Goal: Information Seeking & Learning: Learn about a topic

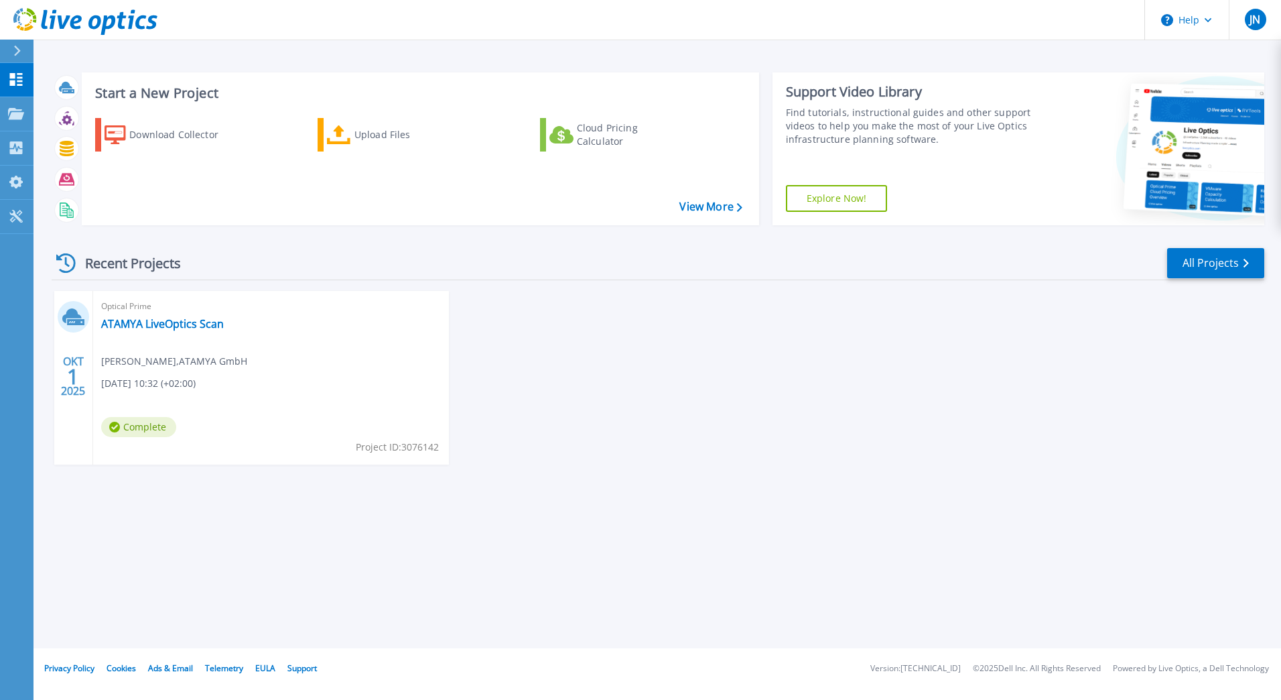
click at [145, 363] on span "Julius Noch , ATAMYA GmbH" at bounding box center [174, 361] width 146 height 15
click at [161, 317] on link "ATAMYA LiveOptics Scan" at bounding box center [162, 323] width 123 height 13
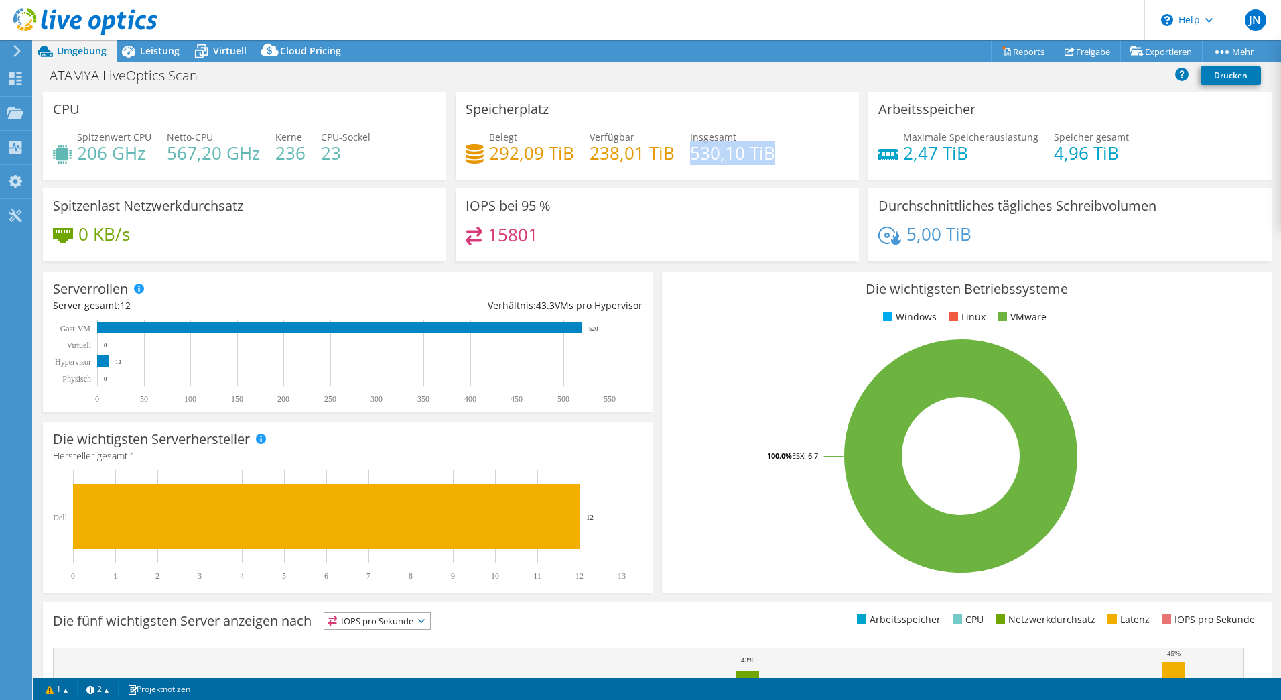
drag, startPoint x: 773, startPoint y: 154, endPoint x: 685, endPoint y: 158, distance: 87.9
click at [685, 158] on div "Belegt 292,09 TiB Verfügbar 238,01 TiB Insgesamt 530,10 TiB" at bounding box center [657, 152] width 383 height 44
drag, startPoint x: 685, startPoint y: 158, endPoint x: 579, endPoint y: 248, distance: 139.3
click at [579, 247] on div "15801" at bounding box center [657, 240] width 383 height 29
drag, startPoint x: 757, startPoint y: 151, endPoint x: 689, endPoint y: 152, distance: 67.7
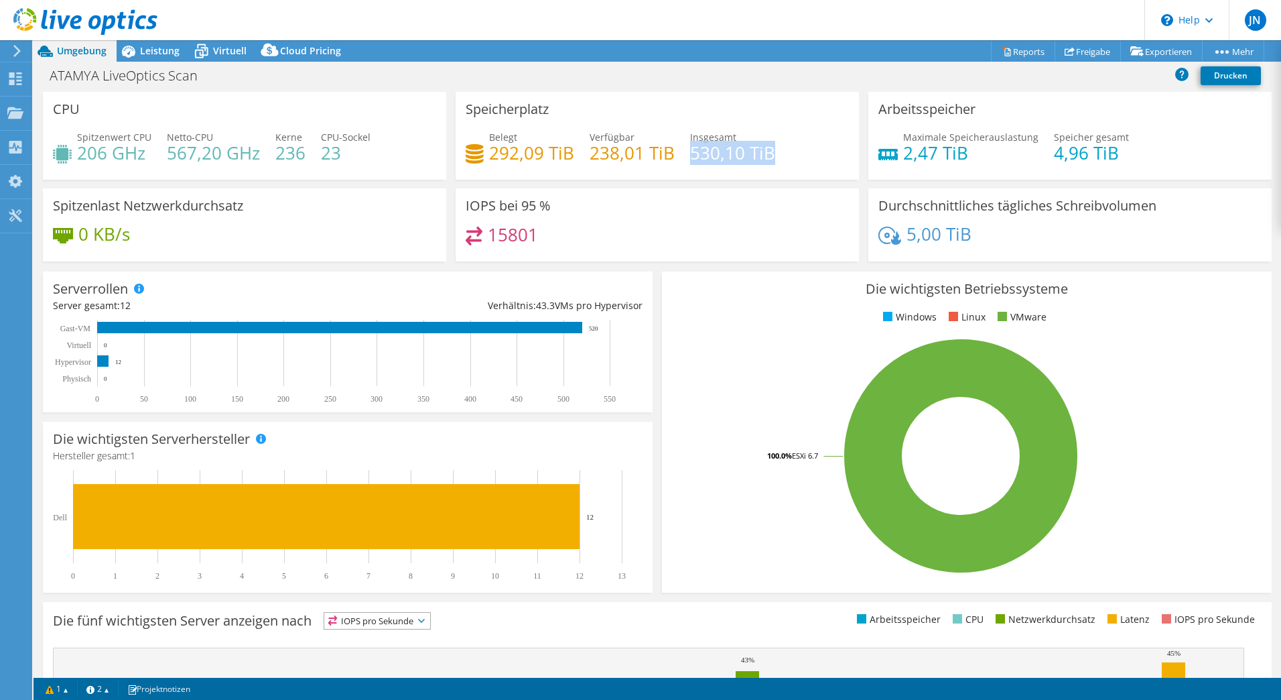
click at [690, 152] on h4 "530,10 TiB" at bounding box center [732, 152] width 85 height 15
drag, startPoint x: 689, startPoint y: 152, endPoint x: 779, endPoint y: 150, distance: 90.5
click at [786, 143] on div "Belegt 292,09 TiB Verfügbar 238,01 TiB Insgesamt 530,10 TiB" at bounding box center [657, 152] width 383 height 44
drag, startPoint x: 775, startPoint y: 155, endPoint x: 748, endPoint y: 147, distance: 28.6
click at [748, 147] on div "Belegt 292,09 TiB Verfügbar 238,01 TiB Insgesamt 530,10 TiB" at bounding box center [657, 152] width 383 height 44
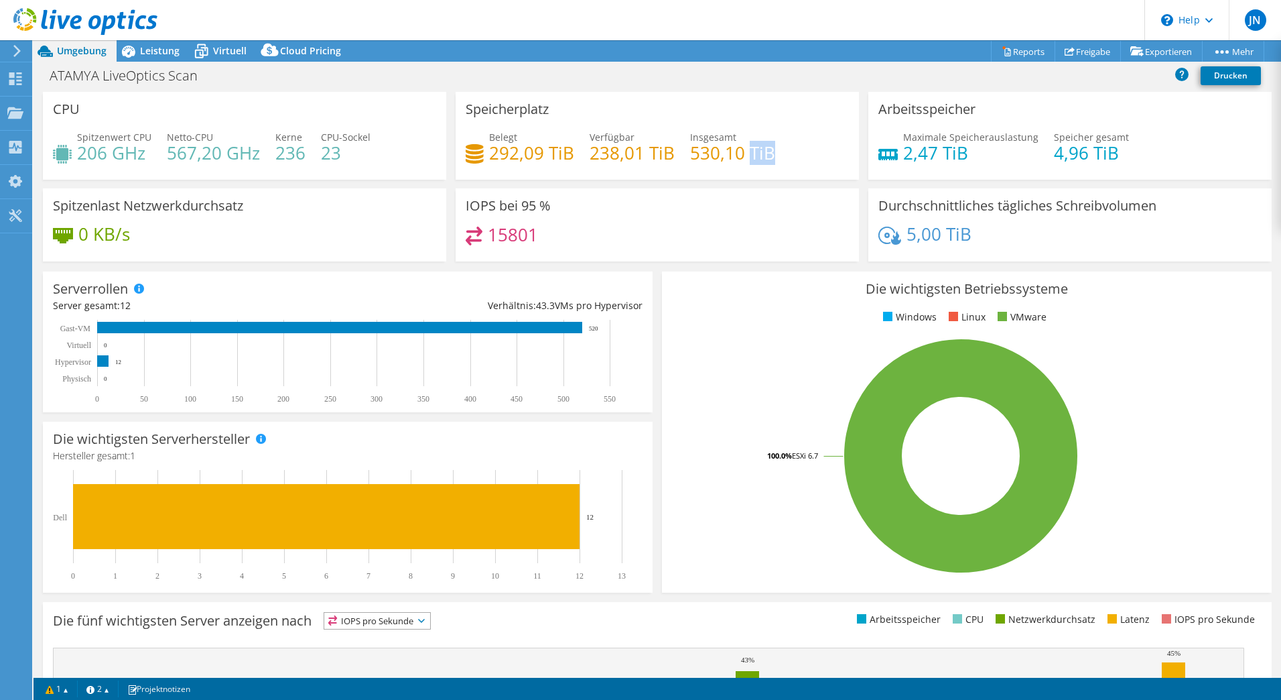
copy h4 "TiB"
click at [784, 145] on div "Belegt 292,09 TiB Verfügbar 238,01 TiB Insgesamt 530,10 TiB" at bounding box center [657, 152] width 383 height 44
drag, startPoint x: 764, startPoint y: 153, endPoint x: 747, endPoint y: 153, distance: 16.8
click at [747, 153] on h4 "530,10 TiB" at bounding box center [732, 152] width 85 height 15
click at [721, 217] on div "IOPS bei 95 % 15801" at bounding box center [657, 224] width 403 height 73
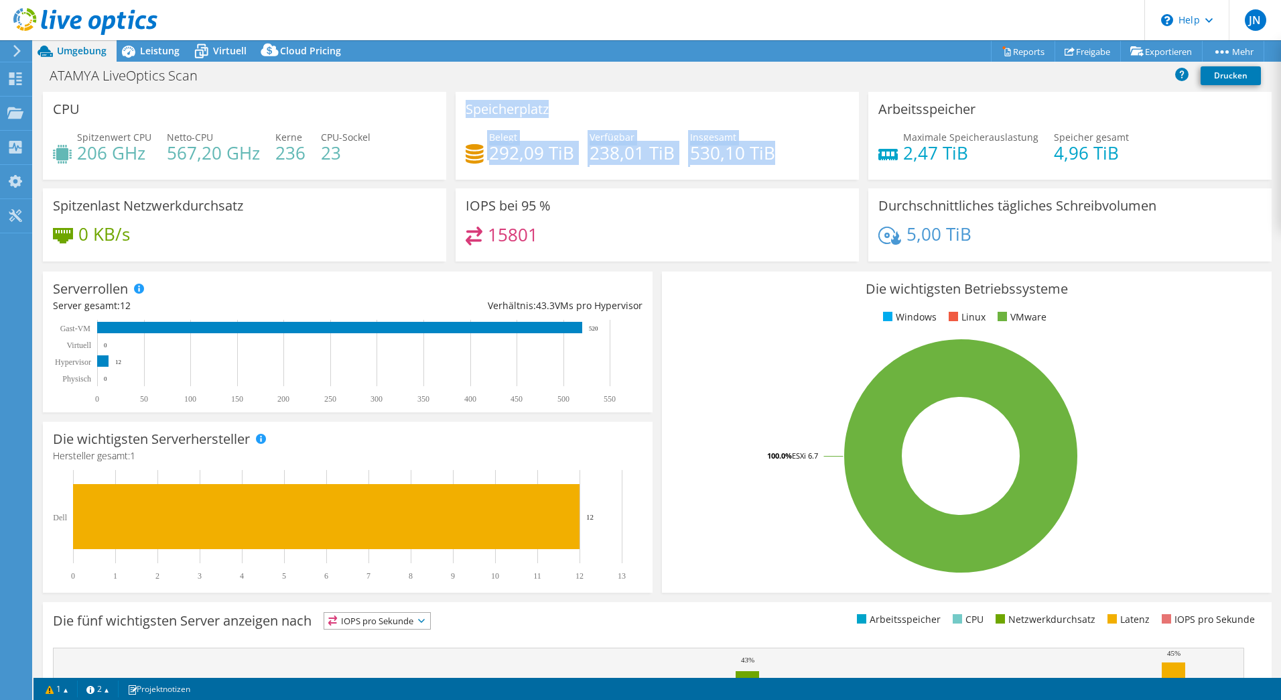
drag, startPoint x: 775, startPoint y: 149, endPoint x: 448, endPoint y: 115, distance: 328.8
click at [451, 115] on div "Speicherplatz Belegt 292,09 TiB Verfügbar 238,01 TiB Insgesamt 530,10 TiB" at bounding box center [657, 136] width 413 height 88
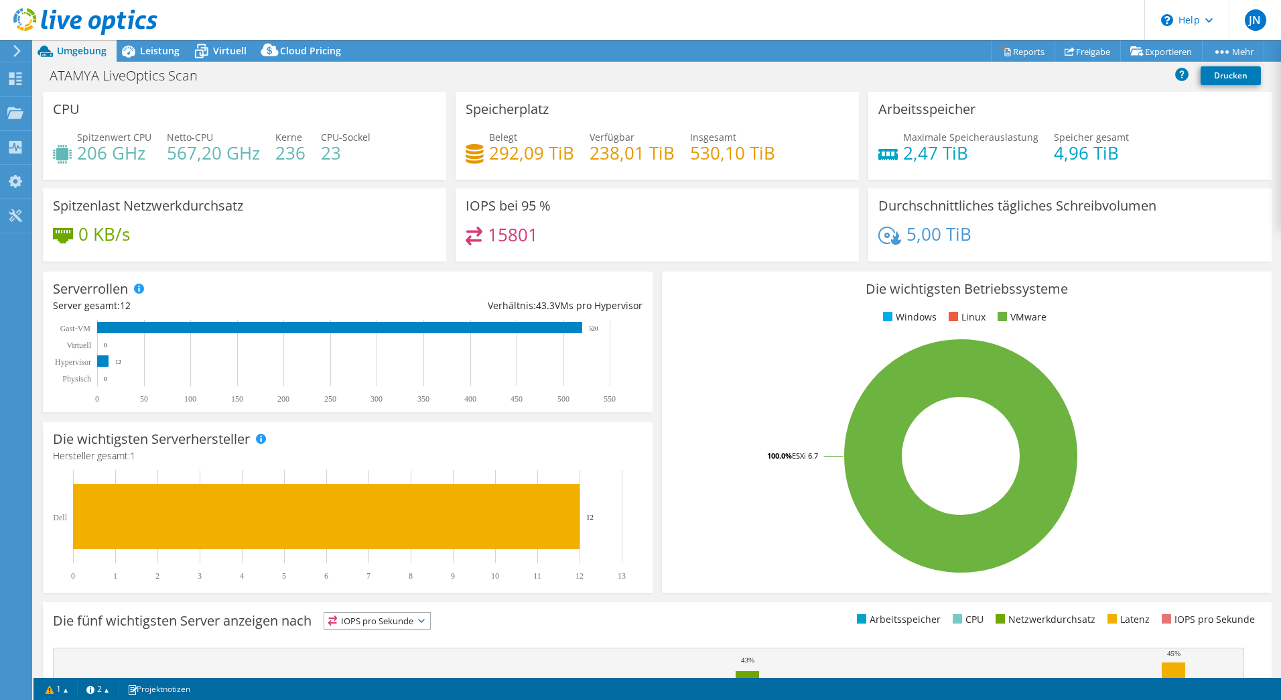
click at [799, 158] on div "Belegt 292,09 TiB Verfügbar 238,01 TiB Insgesamt 530,10 TiB" at bounding box center [657, 152] width 383 height 44
click at [1090, 159] on h4 "4,96 TiB" at bounding box center [1091, 152] width 75 height 15
drag, startPoint x: 1090, startPoint y: 159, endPoint x: 1126, endPoint y: 159, distance: 36.2
click at [1126, 159] on div "Maximale Speicherauslastung 2,47 TiB Speicher gesamt 4,96 TiB" at bounding box center [1069, 152] width 383 height 44
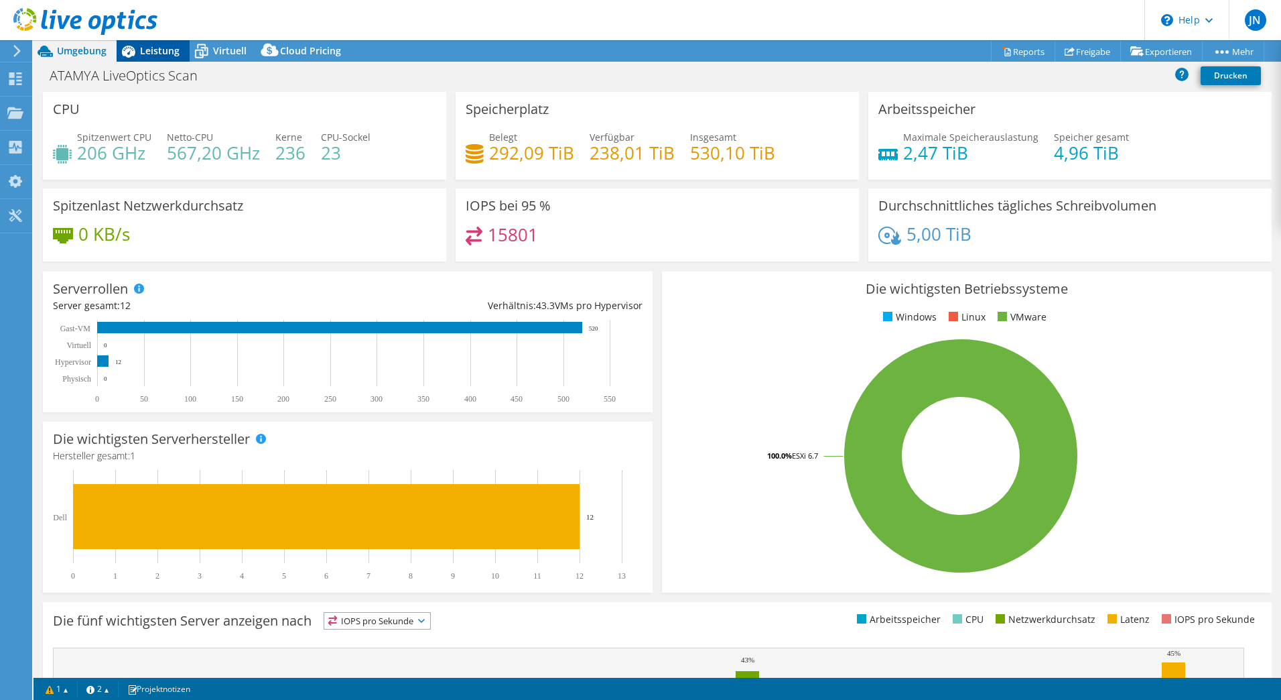
click at [159, 50] on span "Leistung" at bounding box center [160, 50] width 40 height 13
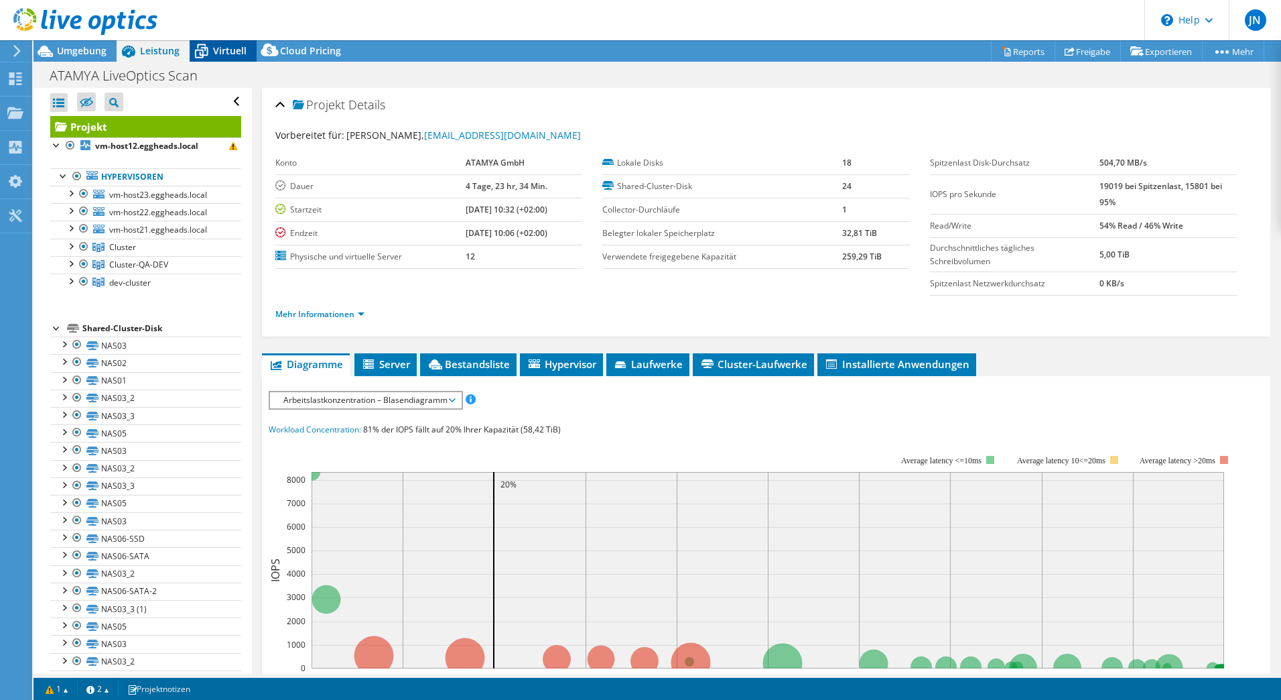
click at [197, 61] on icon at bounding box center [201, 51] width 23 height 23
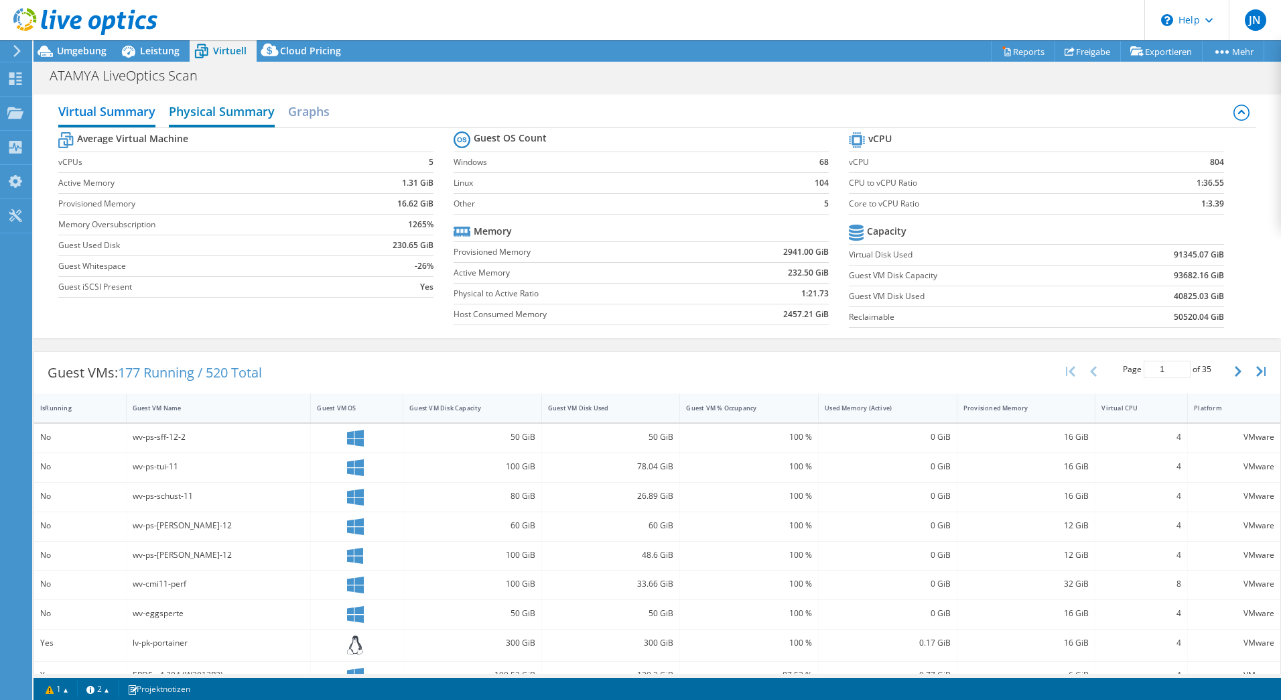
click at [225, 114] on h2 "Physical Summary" at bounding box center [222, 112] width 106 height 29
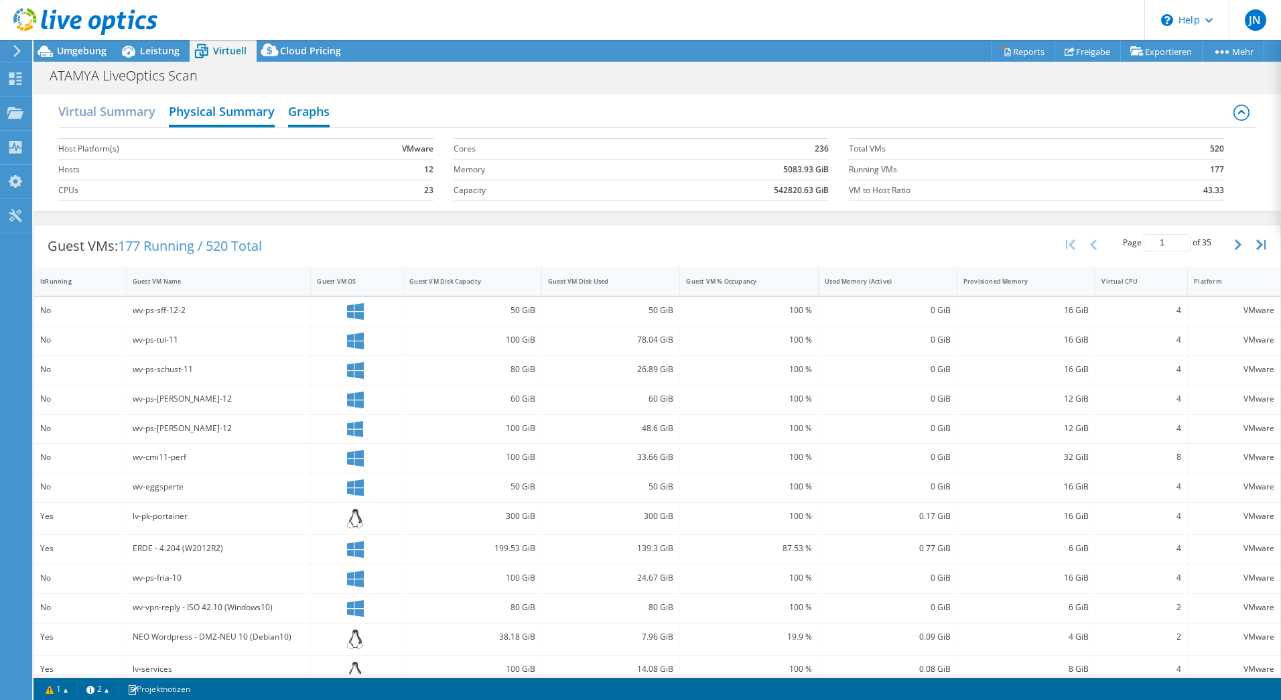
click at [324, 115] on h2 "Graphs" at bounding box center [309, 112] width 42 height 29
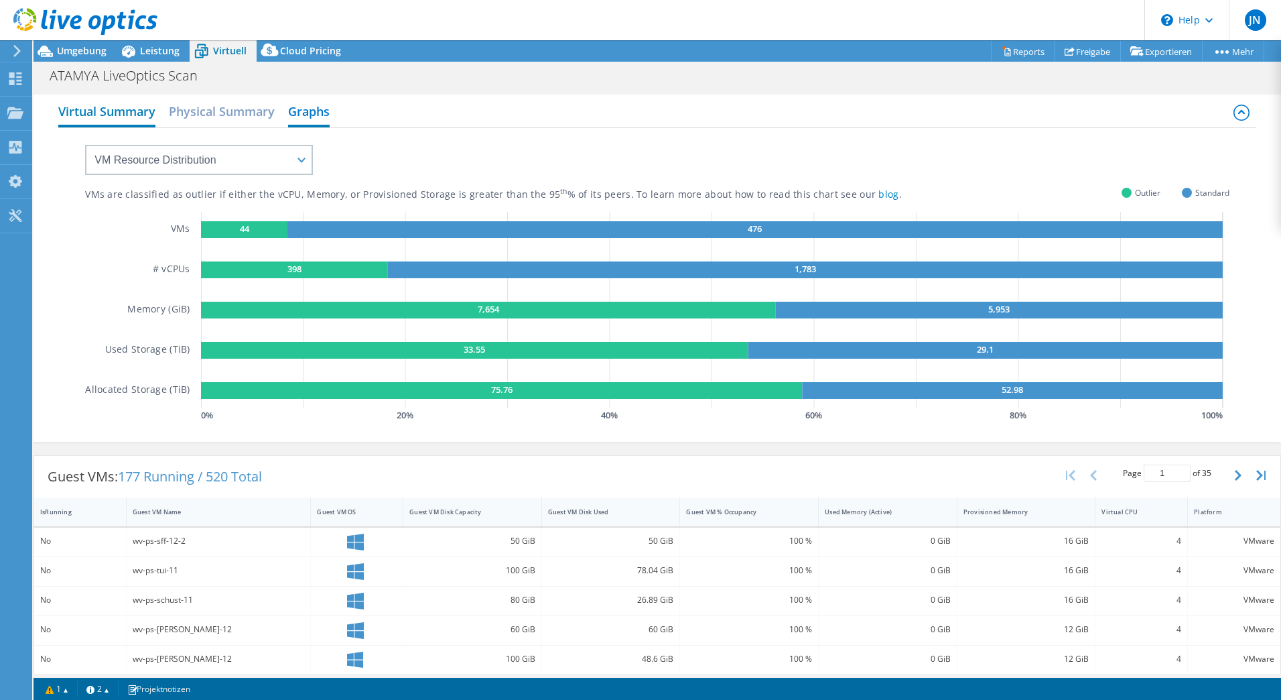
click at [96, 109] on h2 "Virtual Summary" at bounding box center [106, 112] width 97 height 29
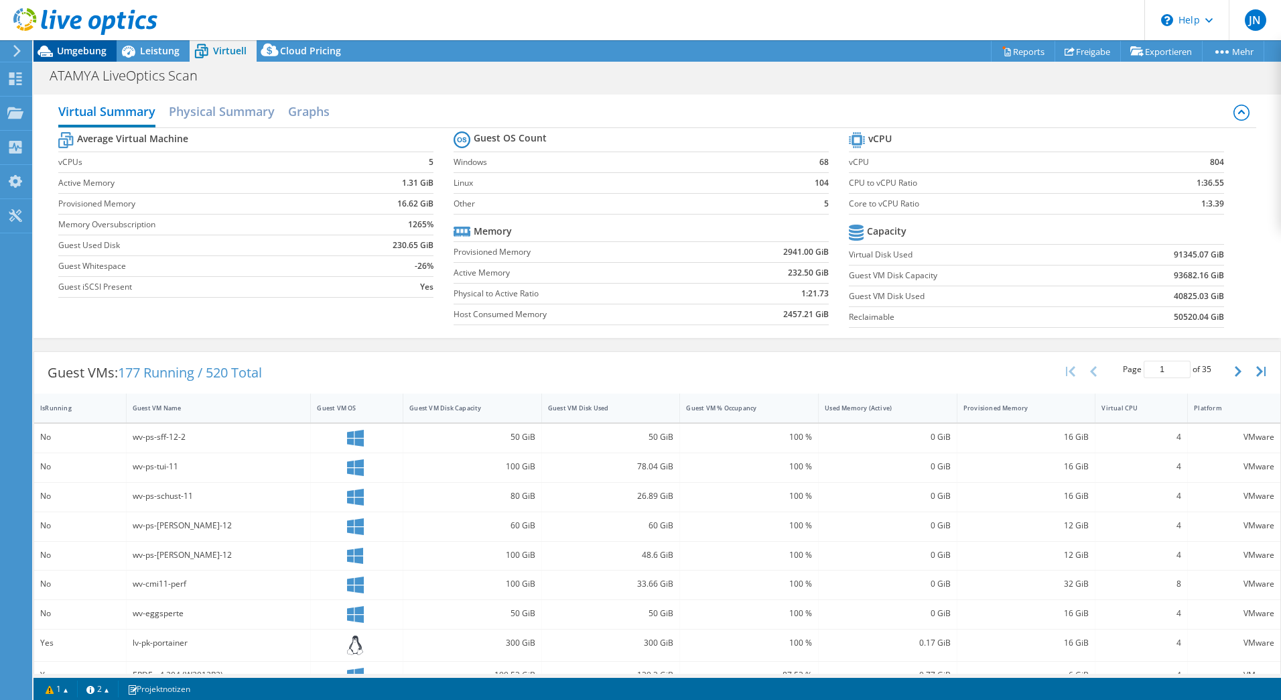
click at [64, 47] on span "Umgebung" at bounding box center [82, 50] width 50 height 13
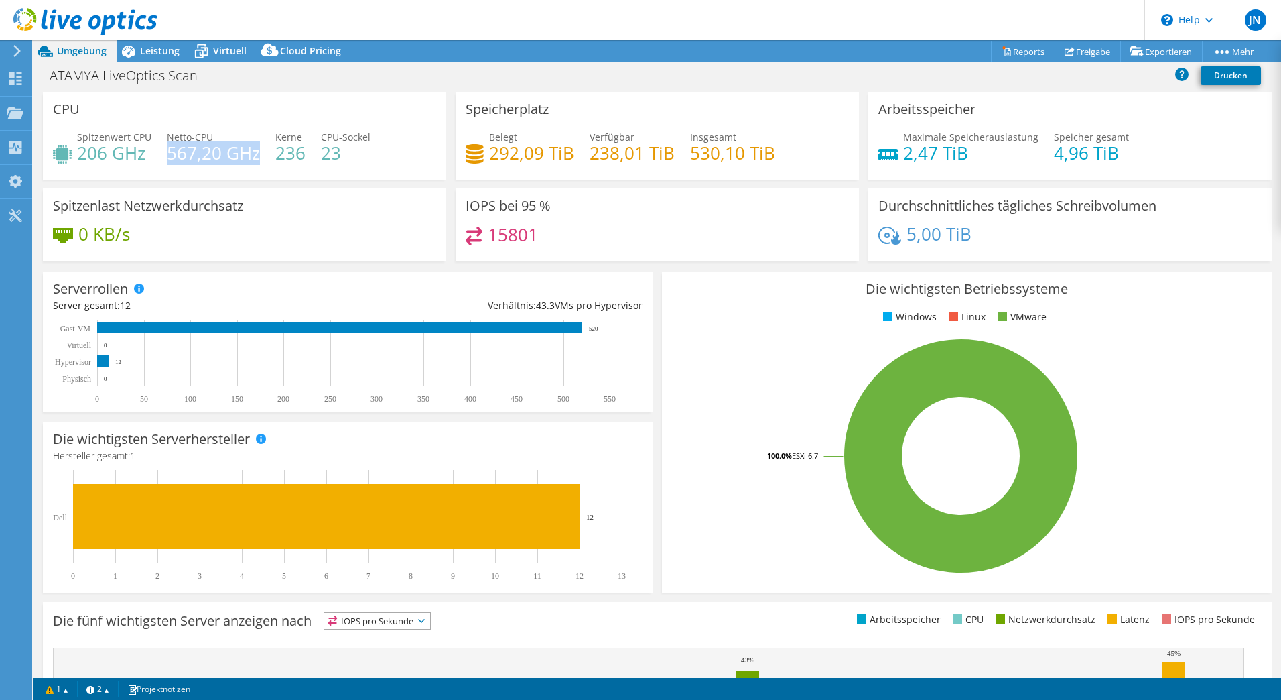
drag, startPoint x: 168, startPoint y: 153, endPoint x: 257, endPoint y: 153, distance: 88.5
click at [257, 153] on h4 "567,20 GHz" at bounding box center [213, 152] width 93 height 15
click at [513, 240] on h4 "15801" at bounding box center [513, 234] width 50 height 15
drag, startPoint x: 463, startPoint y: 204, endPoint x: 577, endPoint y: 197, distance: 114.1
click at [577, 197] on div "IOPS bei 95 % 15801" at bounding box center [657, 224] width 403 height 73
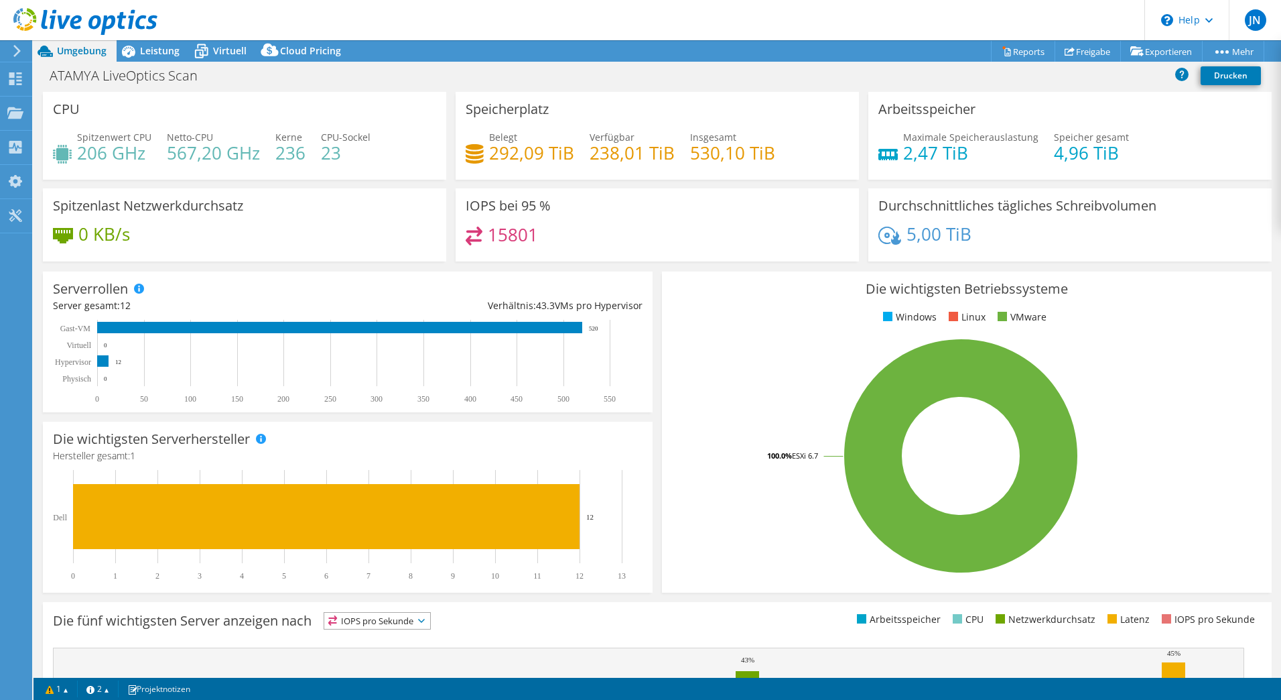
drag, startPoint x: 577, startPoint y: 197, endPoint x: 603, endPoint y: 248, distance: 57.2
click at [603, 248] on div "15801" at bounding box center [657, 240] width 383 height 29
drag, startPoint x: 891, startPoint y: 140, endPoint x: 1164, endPoint y: 145, distance: 272.8
click at [1164, 145] on div "Maximale Speicherauslastung 2,47 TiB Speicher gesamt 4,96 TiB" at bounding box center [1069, 152] width 383 height 44
drag, startPoint x: 86, startPoint y: 148, endPoint x: 422, endPoint y: 143, distance: 336.4
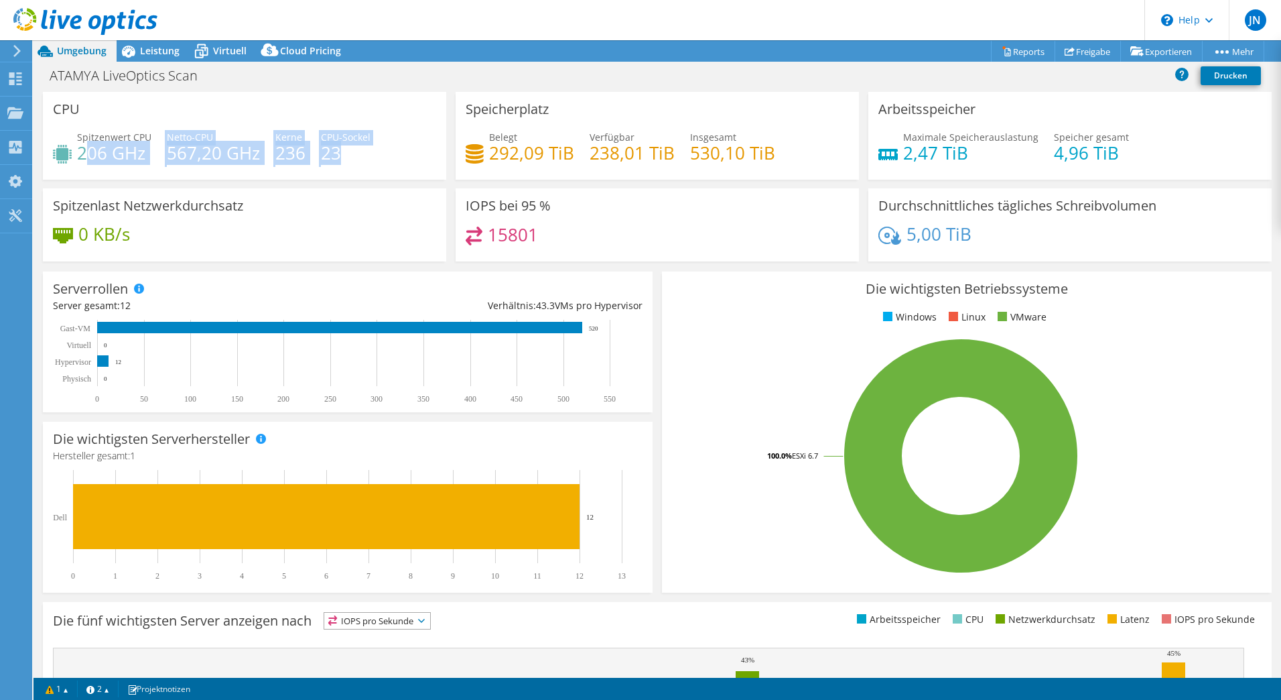
click at [422, 143] on div "Spitzenwert CPU 206 GHz Netto-CPU 567,20 GHz Kerne 236 CPU-Sockel 23" at bounding box center [244, 152] width 383 height 44
drag, startPoint x: 422, startPoint y: 143, endPoint x: 395, endPoint y: 157, distance: 30.9
click at [395, 157] on div "Spitzenwert CPU 206 GHz Netto-CPU 567,20 GHz Kerne 236 CPU-Sockel 23" at bounding box center [244, 152] width 383 height 44
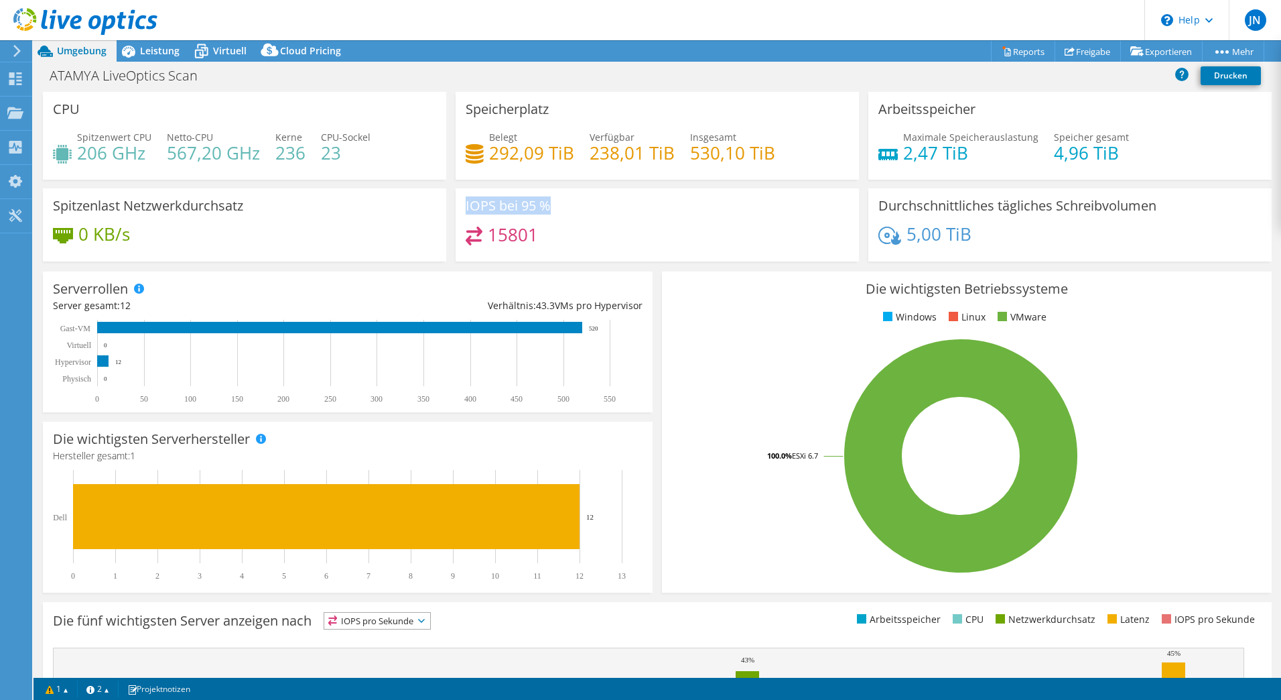
drag, startPoint x: 464, startPoint y: 203, endPoint x: 606, endPoint y: 219, distance: 143.6
click at [606, 219] on div "IOPS bei 95 % 15801" at bounding box center [657, 224] width 403 height 73
drag, startPoint x: 606, startPoint y: 219, endPoint x: 594, endPoint y: 242, distance: 25.8
click at [594, 242] on div "15801" at bounding box center [657, 240] width 383 height 29
drag, startPoint x: 973, startPoint y: 231, endPoint x: 878, endPoint y: 231, distance: 95.2
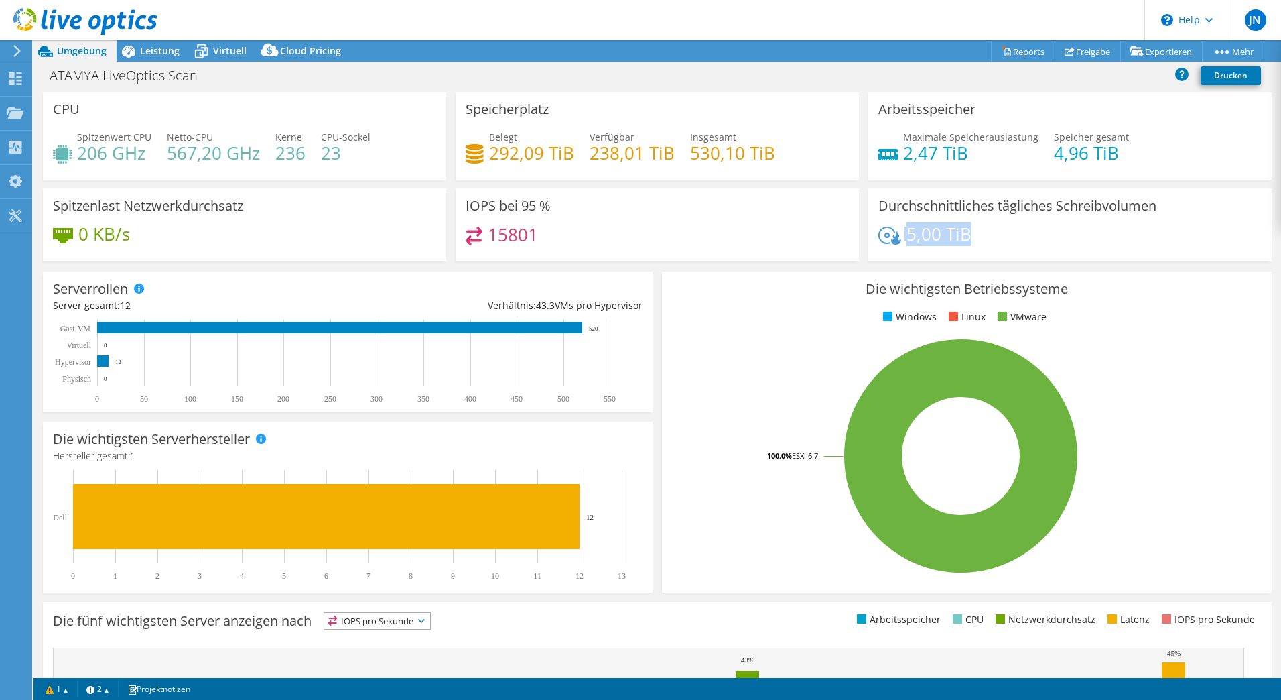
click at [878, 231] on div "5,00 TiB" at bounding box center [1069, 240] width 383 height 28
drag, startPoint x: 878, startPoint y: 231, endPoint x: 1016, endPoint y: 235, distance: 138.8
click at [1016, 235] on div "5,00 TiB" at bounding box center [1069, 240] width 383 height 28
click at [891, 316] on li "Windows" at bounding box center [908, 317] width 57 height 15
click at [956, 319] on li "Linux" at bounding box center [965, 317] width 40 height 15
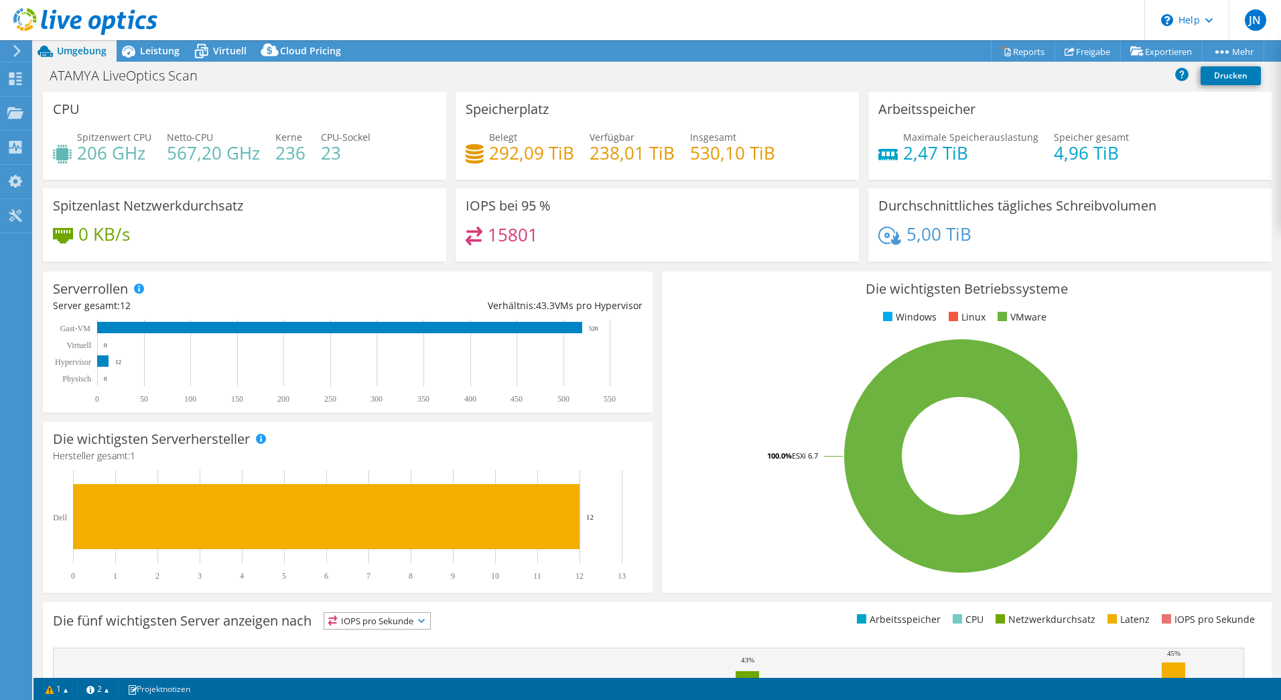
click at [915, 318] on li "Windows" at bounding box center [908, 317] width 57 height 15
drag, startPoint x: 915, startPoint y: 318, endPoint x: 961, endPoint y: 317, distance: 45.6
click at [970, 314] on li "Linux" at bounding box center [965, 317] width 40 height 15
click at [917, 317] on li "Windows" at bounding box center [908, 317] width 57 height 15
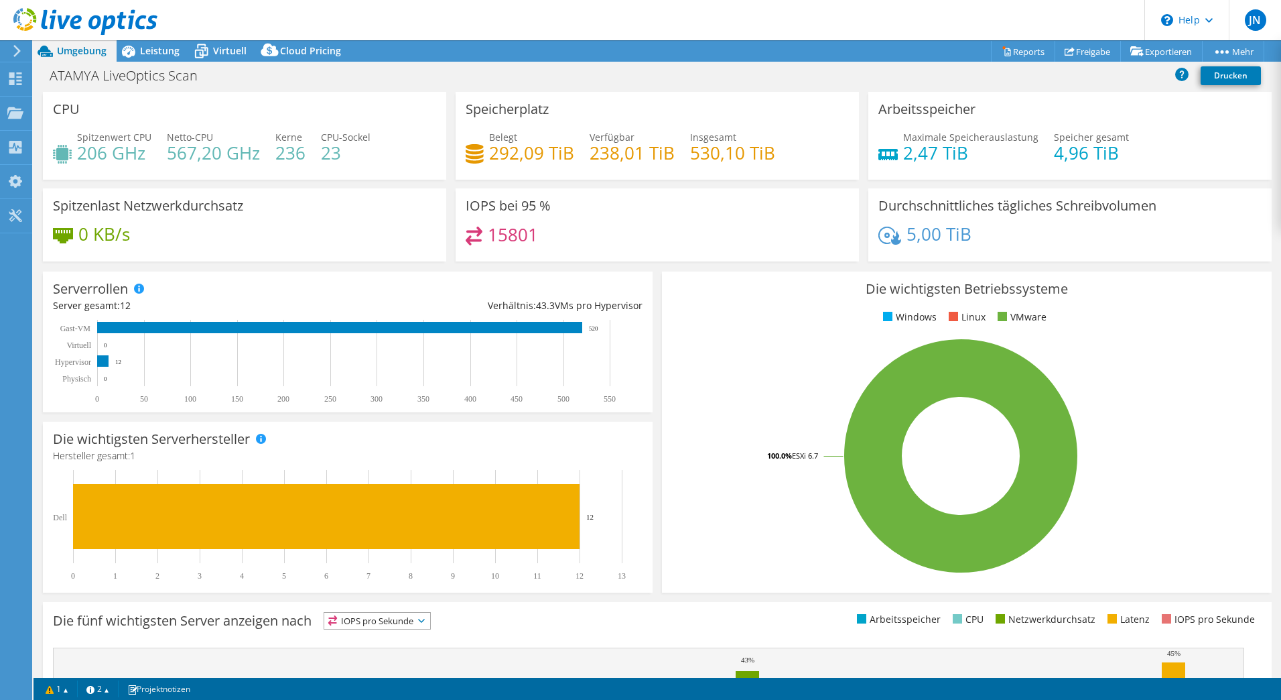
click at [968, 318] on li "Linux" at bounding box center [965, 317] width 40 height 15
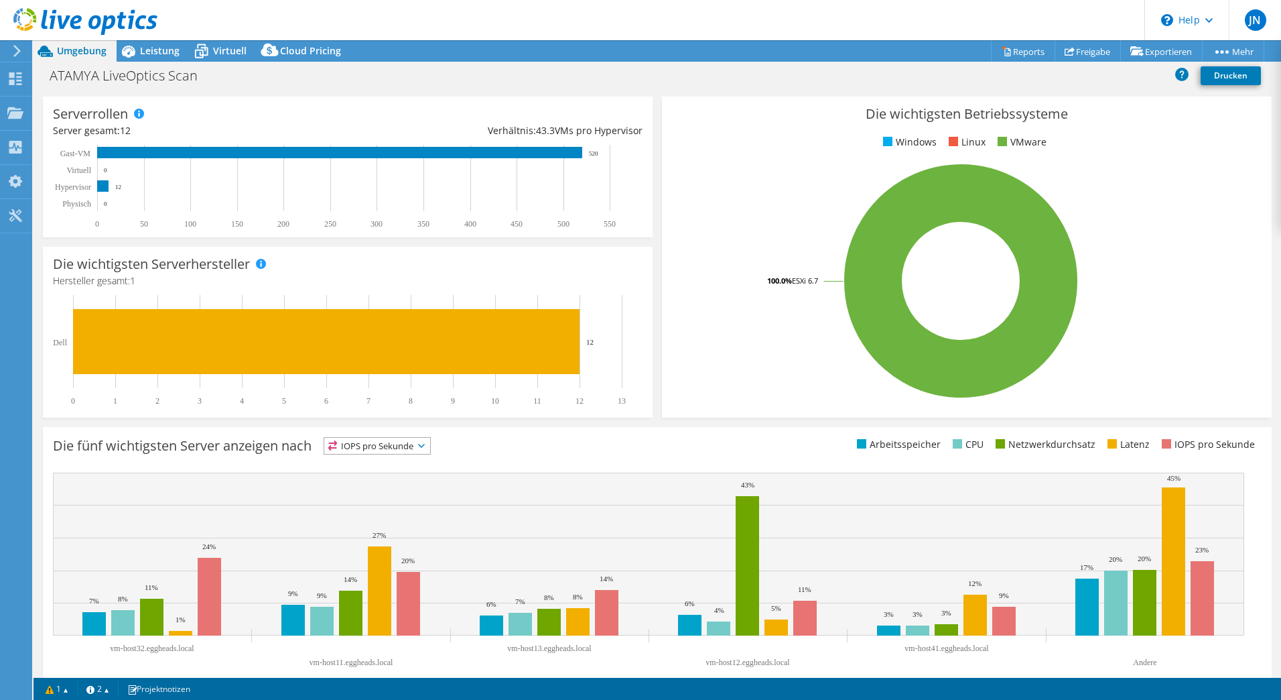
scroll to position [195, 0]
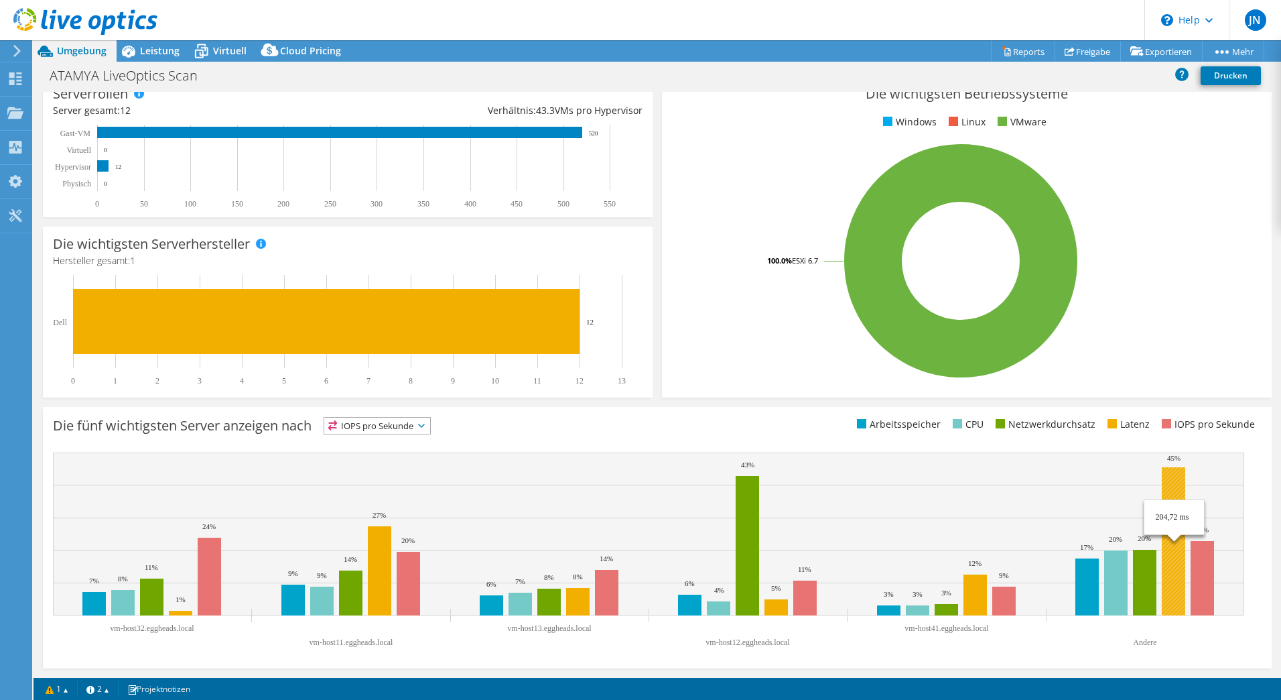
click at [1168, 520] on rect at bounding box center [1173, 541] width 23 height 148
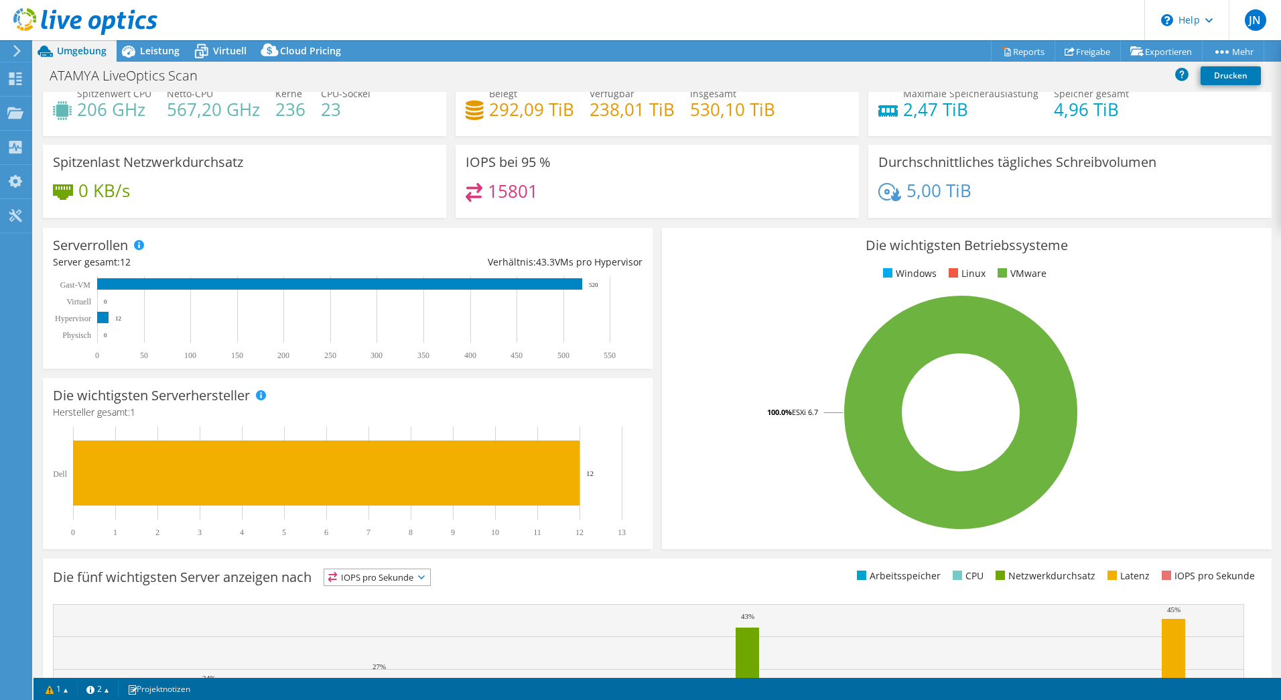
scroll to position [0, 0]
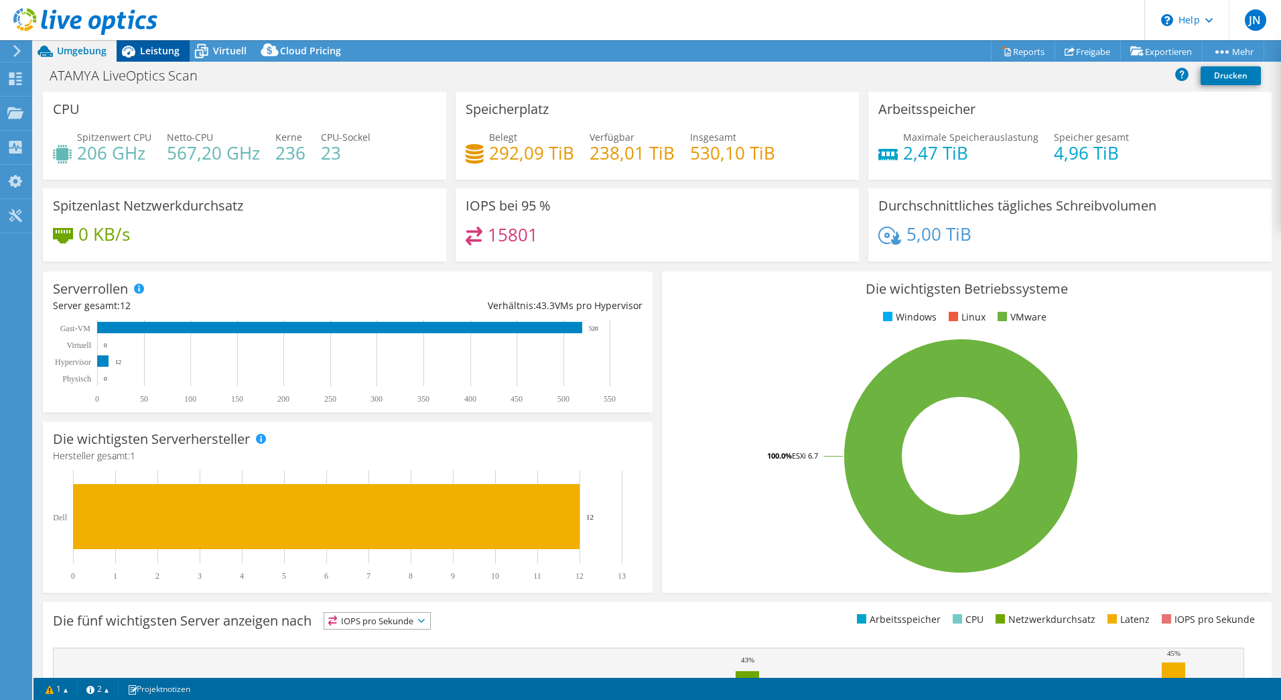
click at [143, 50] on span "Leistung" at bounding box center [160, 50] width 40 height 13
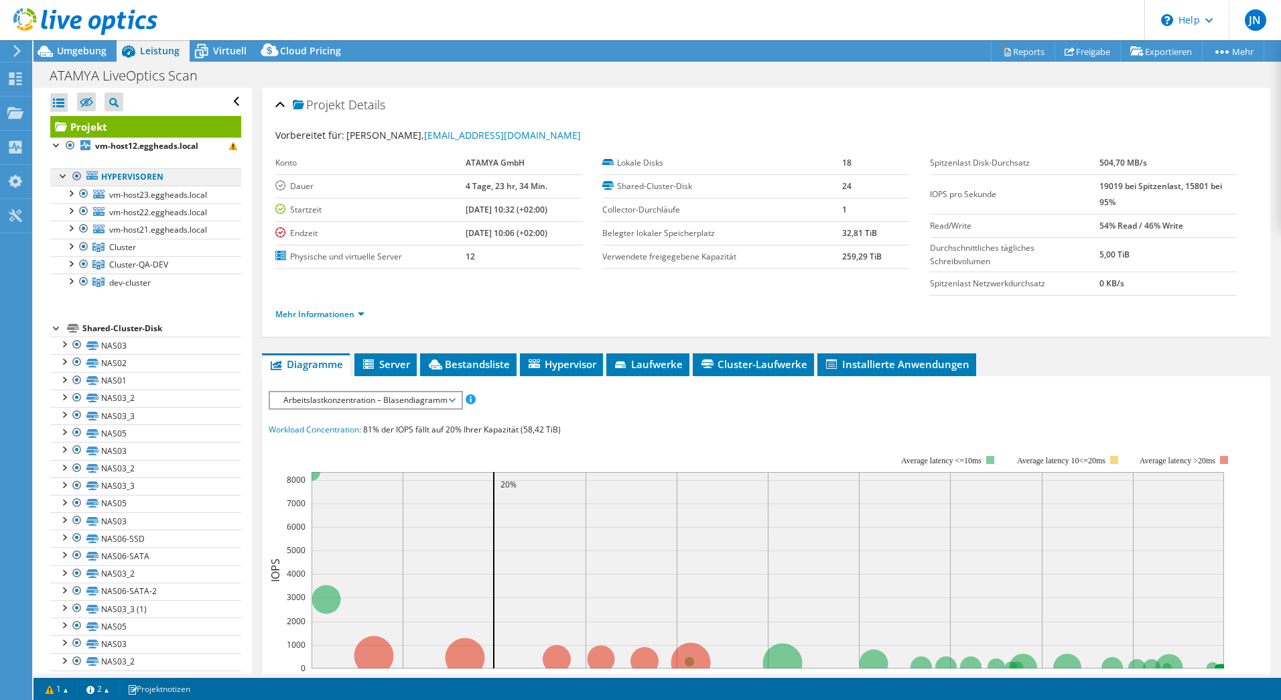
click at [139, 178] on link "Hypervisoren" at bounding box center [145, 176] width 191 height 17
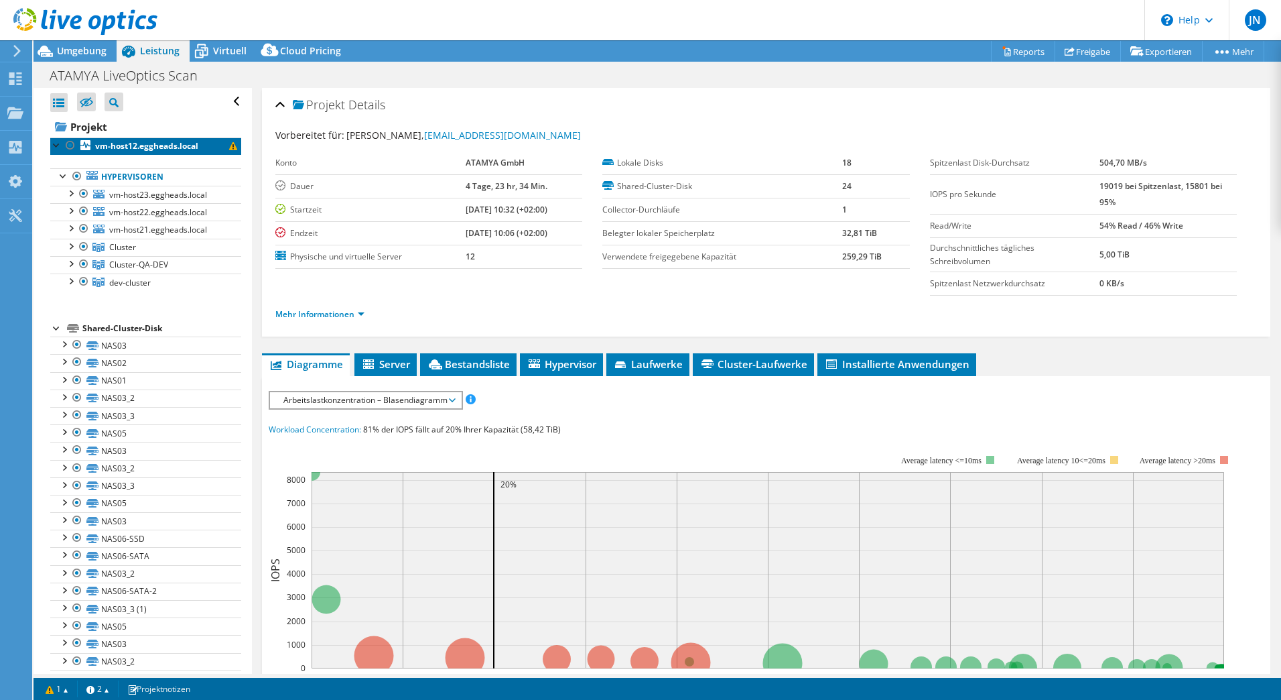
click at [133, 149] on b "vm-host12.eggheads.local" at bounding box center [146, 145] width 103 height 11
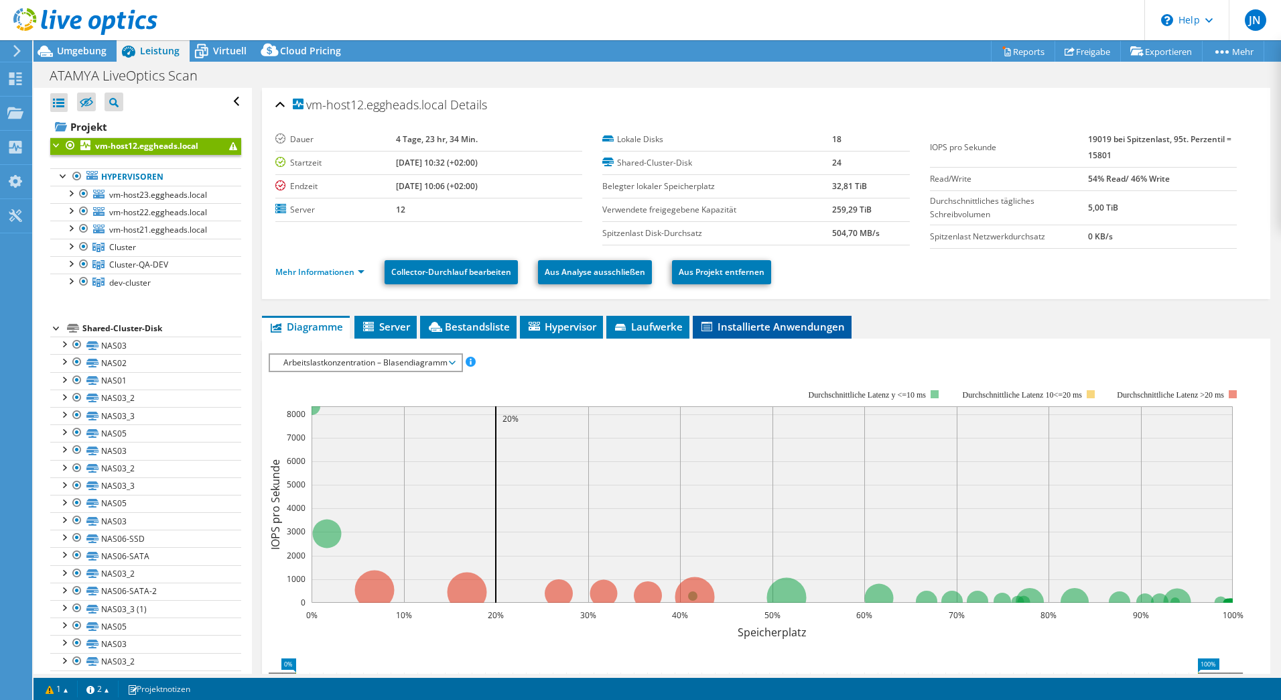
click at [763, 332] on span "Installierte Anwendungen" at bounding box center [772, 326] width 145 height 13
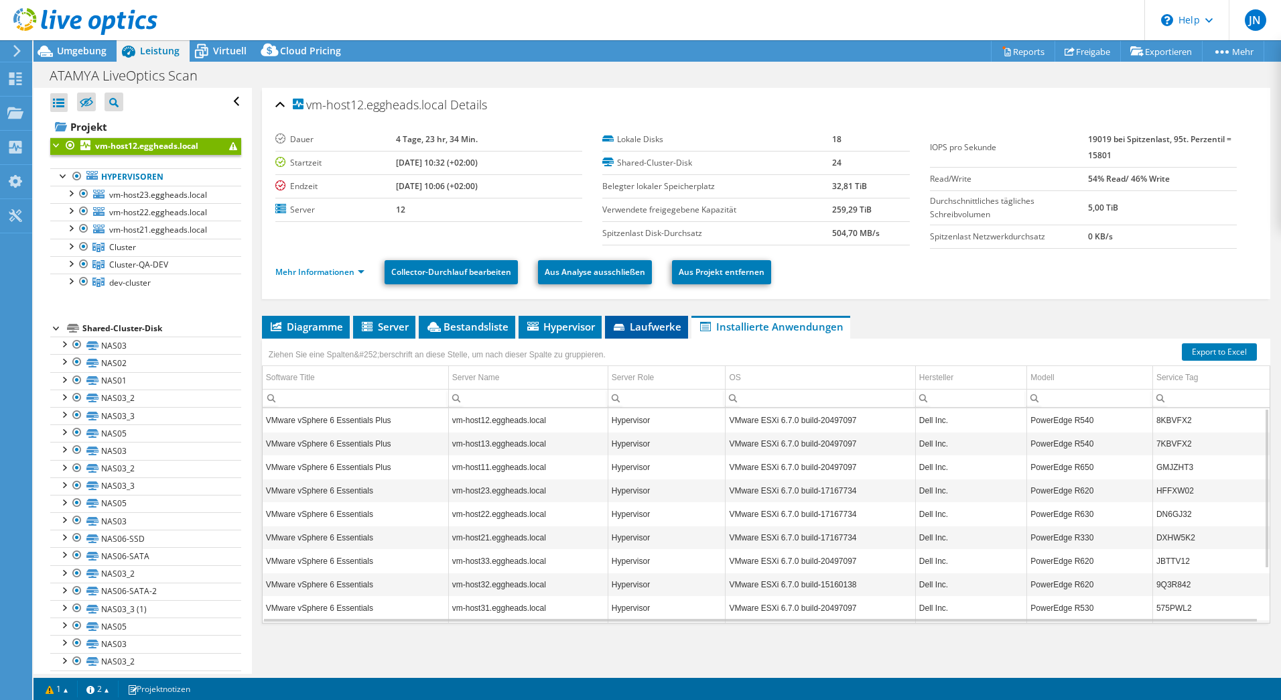
click at [641, 325] on span "Laufwerke" at bounding box center [647, 326] width 70 height 13
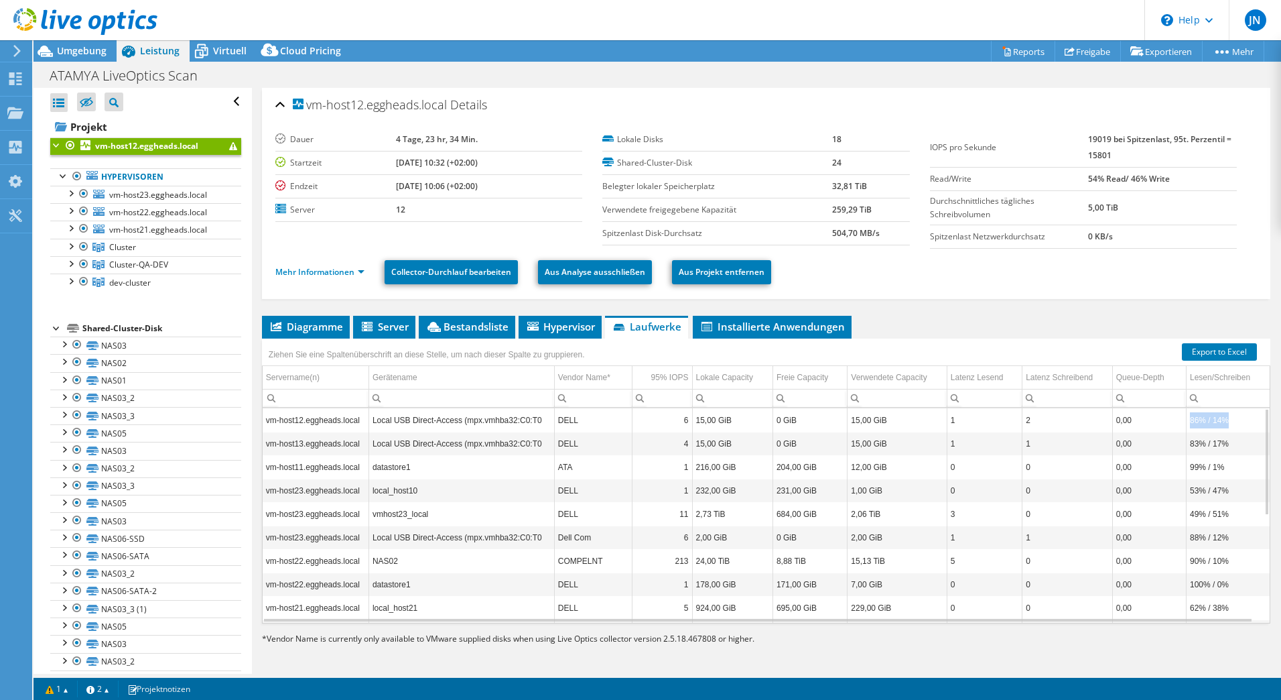
drag, startPoint x: 1232, startPoint y: 423, endPoint x: 1184, endPoint y: 423, distance: 48.2
click at [1187, 423] on td "86% / 14%" at bounding box center [1229, 419] width 84 height 23
drag, startPoint x: 286, startPoint y: 470, endPoint x: 1223, endPoint y: 472, distance: 936.8
click at [1223, 472] on tr "vm-host11.eggheads.local datastore1 ATA 1 216,00 GiB 204,00 GiB 12,00 GiB 0 0 0…" at bounding box center [766, 466] width 1007 height 23
click at [1226, 472] on td "99% / 1%" at bounding box center [1229, 466] width 84 height 23
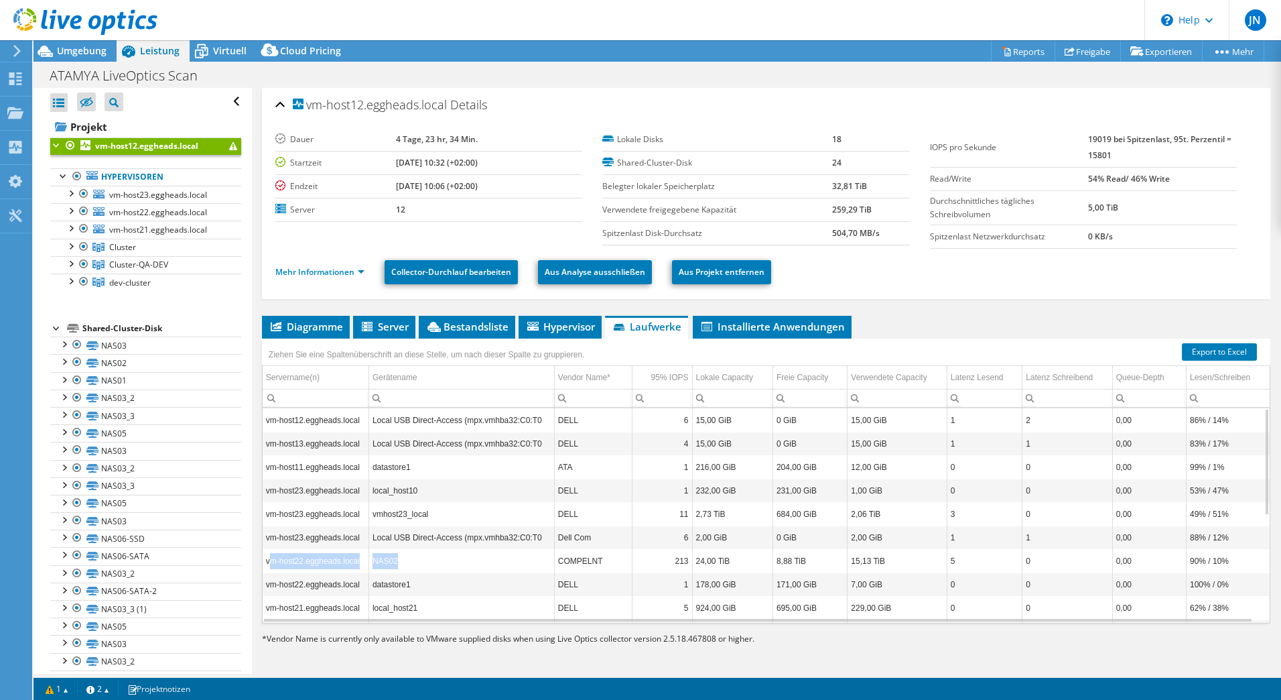
drag, startPoint x: 469, startPoint y: 558, endPoint x: 269, endPoint y: 560, distance: 200.4
click at [269, 560] on tr "vm-host22.eggheads.local NAS02 COMPELNT 213 24,00 TiB 8,88 TiB 15,13 TiB 5 0 0,…" at bounding box center [766, 560] width 1007 height 23
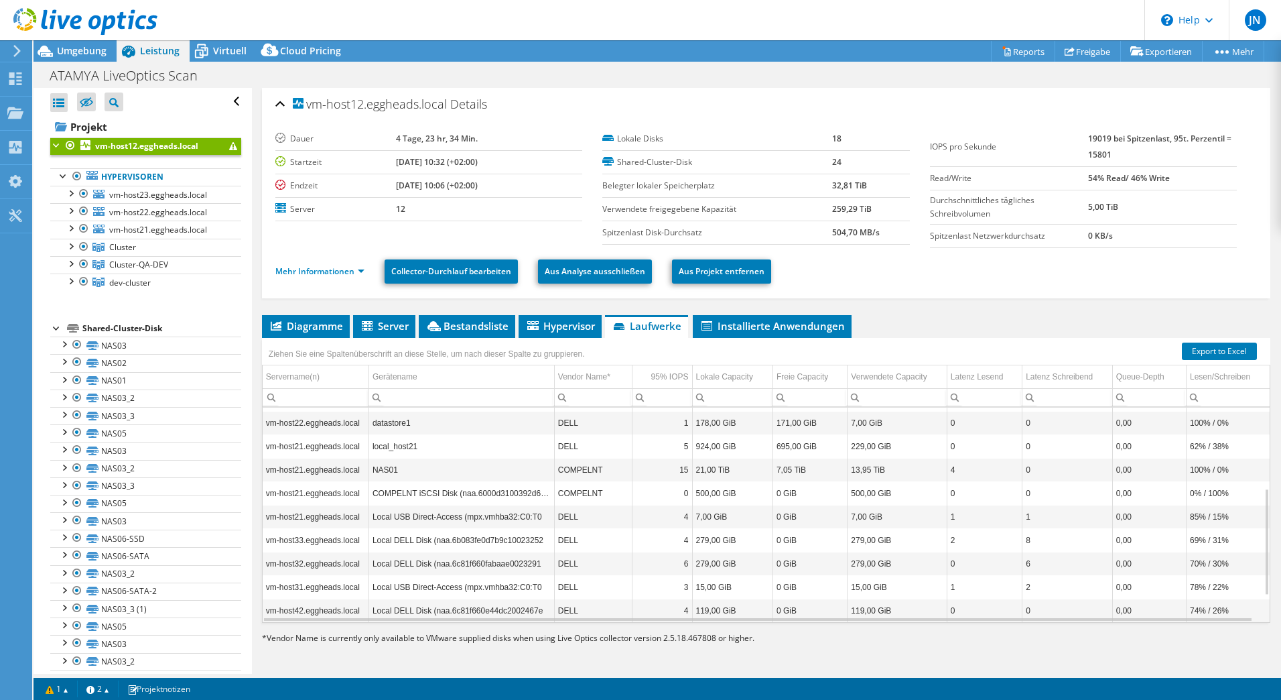
scroll to position [214, 0]
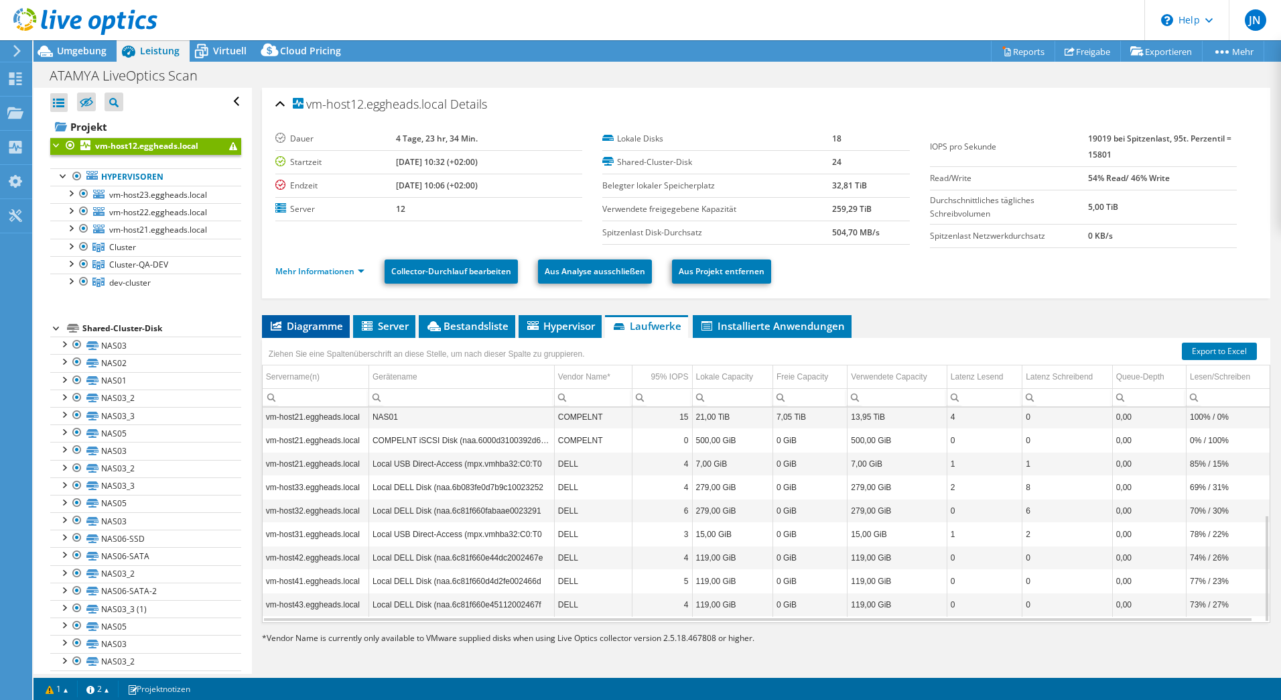
click at [308, 324] on span "Diagramme" at bounding box center [306, 325] width 74 height 13
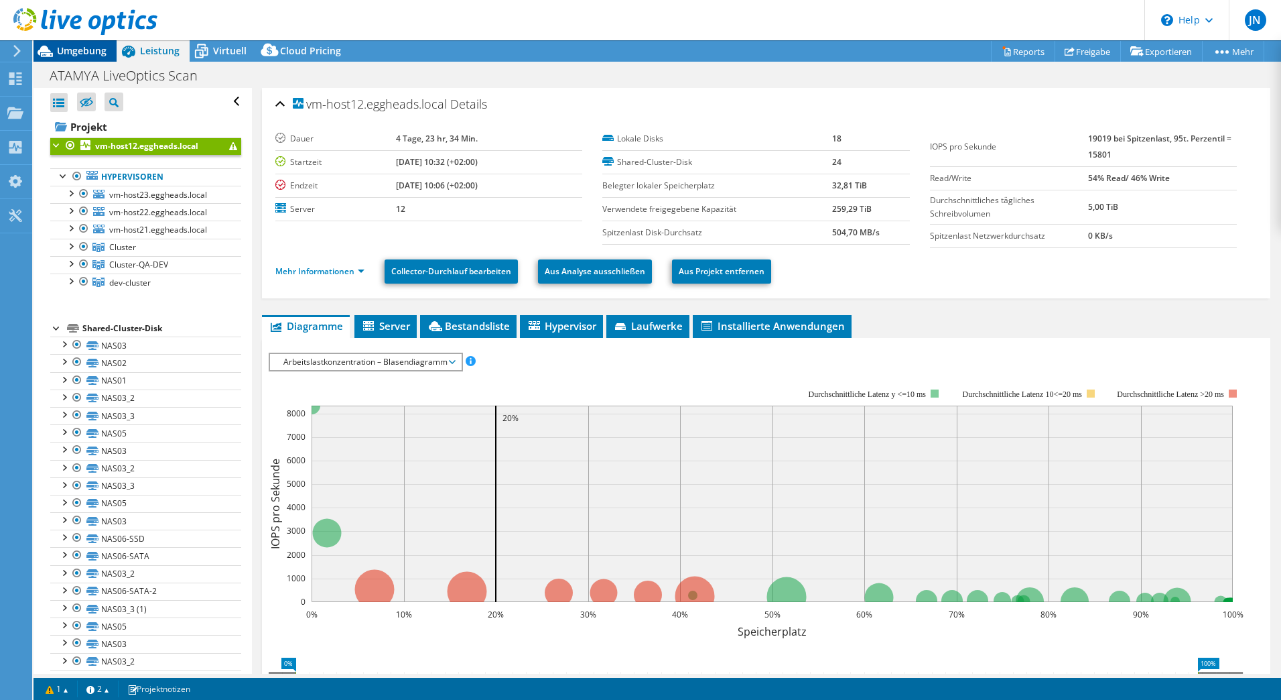
click at [76, 45] on span "Umgebung" at bounding box center [82, 50] width 50 height 13
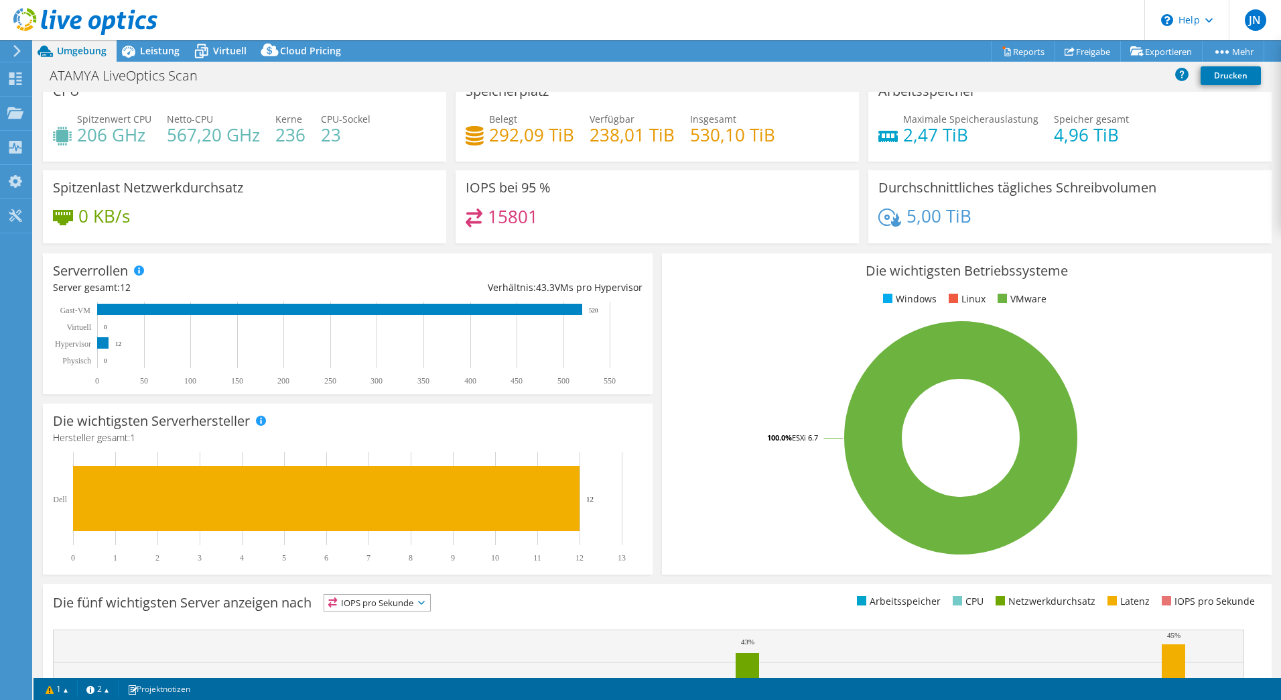
scroll to position [0, 0]
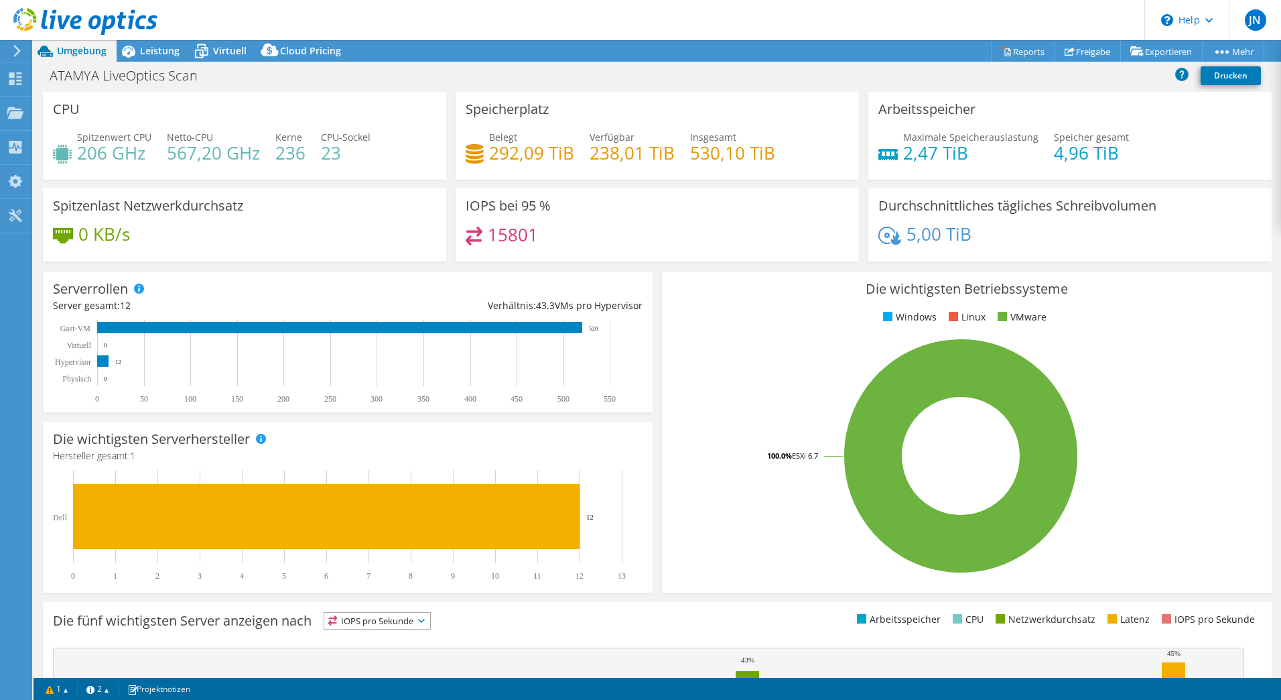
click at [501, 239] on h4 "15801" at bounding box center [513, 234] width 50 height 15
drag, startPoint x: 501, startPoint y: 239, endPoint x: 492, endPoint y: 241, distance: 8.9
click at [493, 241] on h4 "15801" at bounding box center [513, 234] width 50 height 15
click at [17, 52] on icon at bounding box center [17, 51] width 10 height 12
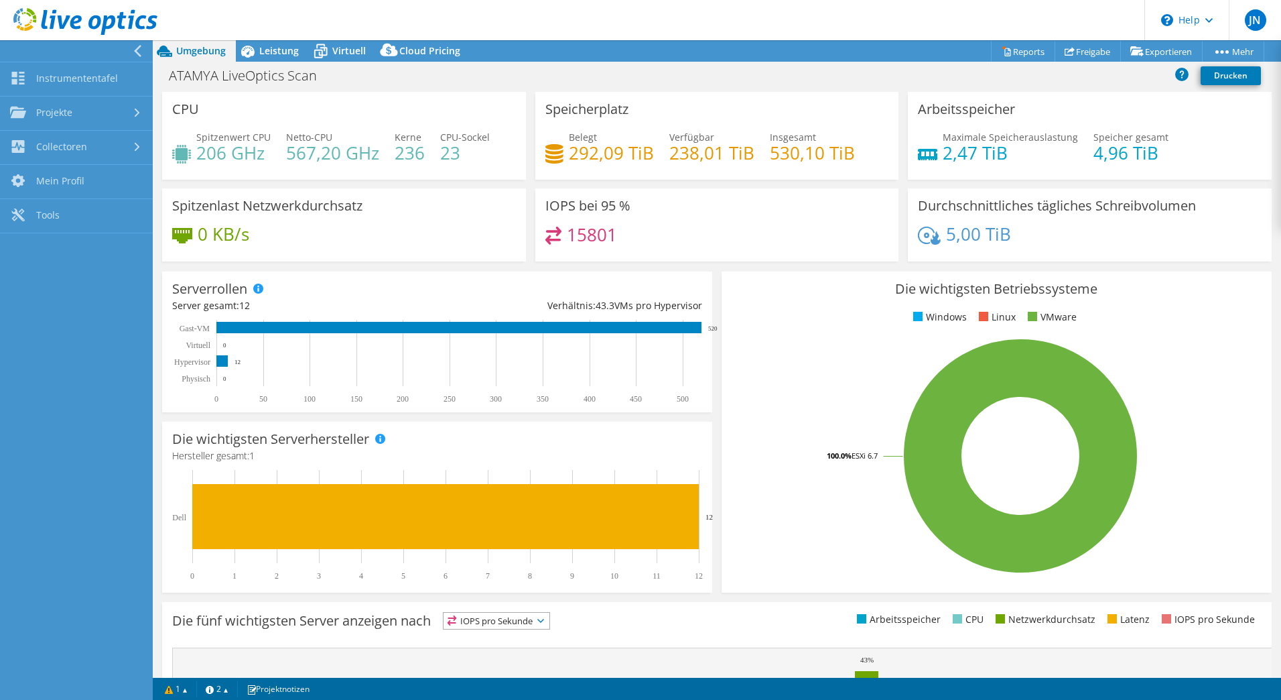
click at [138, 54] on use at bounding box center [137, 51] width 7 height 12
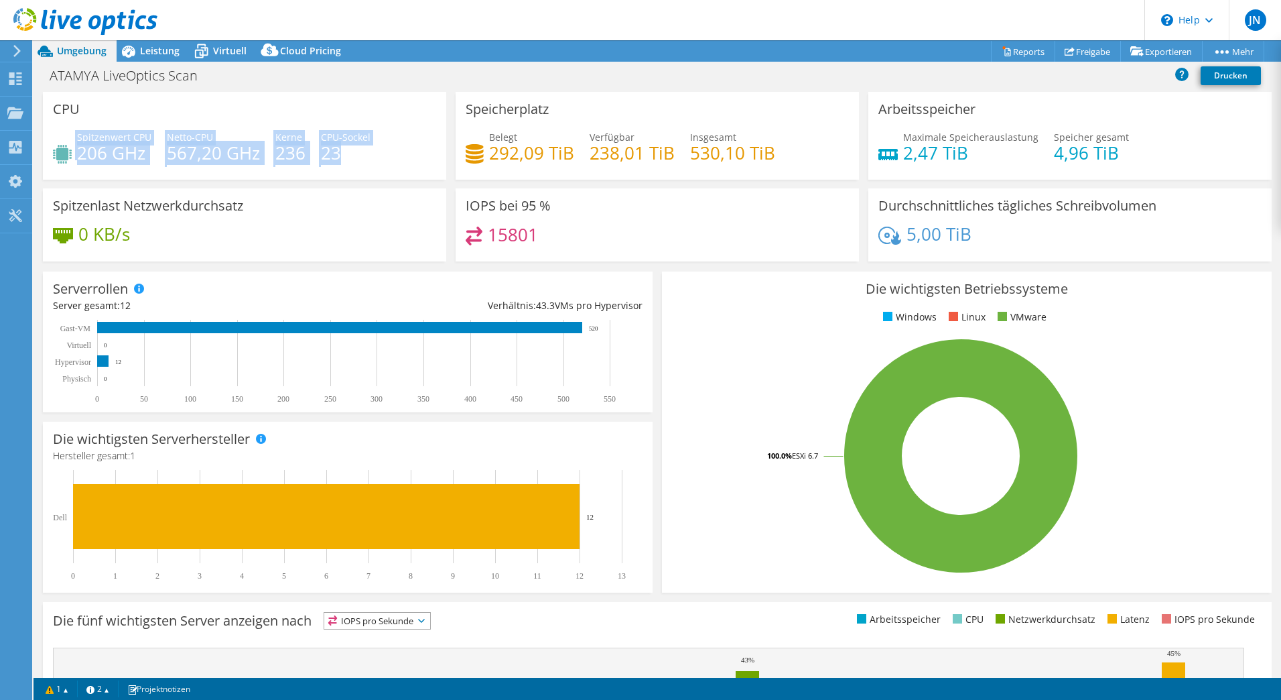
drag, startPoint x: 366, startPoint y: 157, endPoint x: 56, endPoint y: 157, distance: 310.2
click at [56, 157] on div "Spitzenwert CPU 206 GHz Netto-CPU 567,20 GHz Kerne 236 CPU-Sockel 23" at bounding box center [244, 152] width 383 height 44
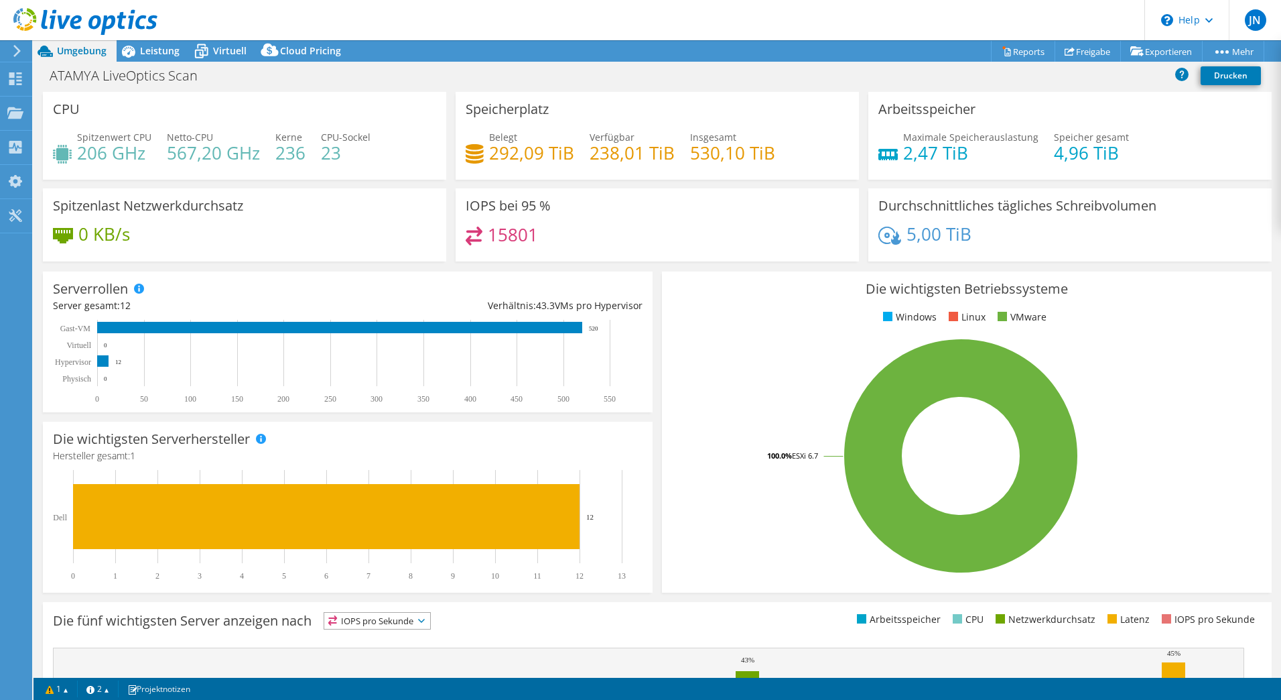
click at [598, 232] on div "15801" at bounding box center [657, 240] width 383 height 29
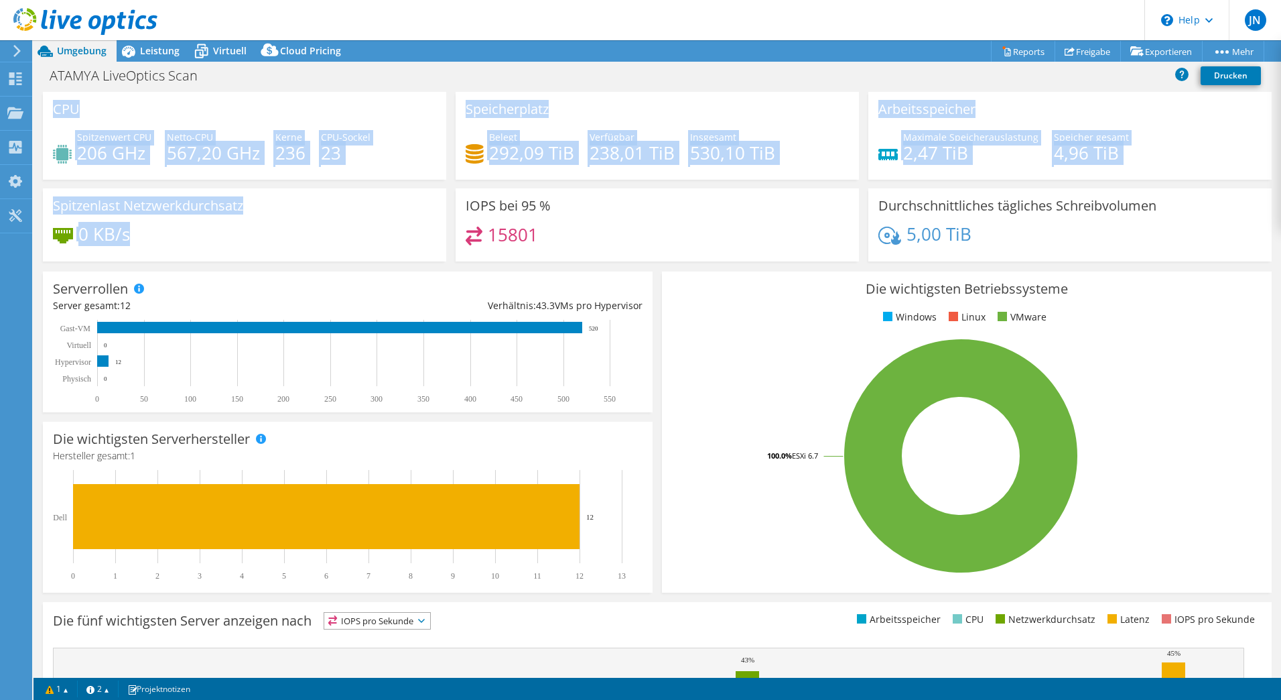
drag, startPoint x: 147, startPoint y: 236, endPoint x: 44, endPoint y: 111, distance: 162.8
click at [44, 111] on div "CPU Spitzenwert CPU 206 GHz Netto-CPU 567,20 GHz Kerne 236 CPU-Sockel 23 Speich…" at bounding box center [657, 181] width 1238 height 178
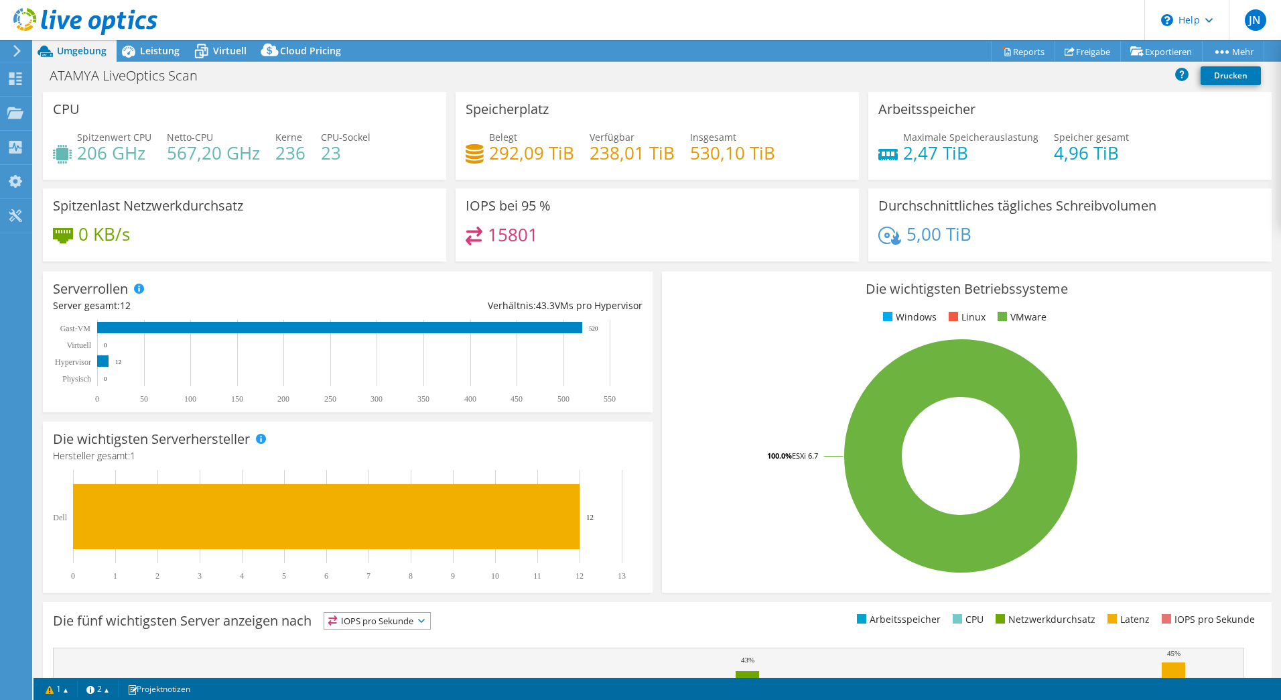
drag, startPoint x: 44, startPoint y: 111, endPoint x: 235, endPoint y: 79, distance: 193.5
click at [235, 79] on div "ATAMYA LiveOptics Scan Drucken" at bounding box center [658, 75] width 1248 height 25
